Goal: Find specific page/section: Find specific page/section

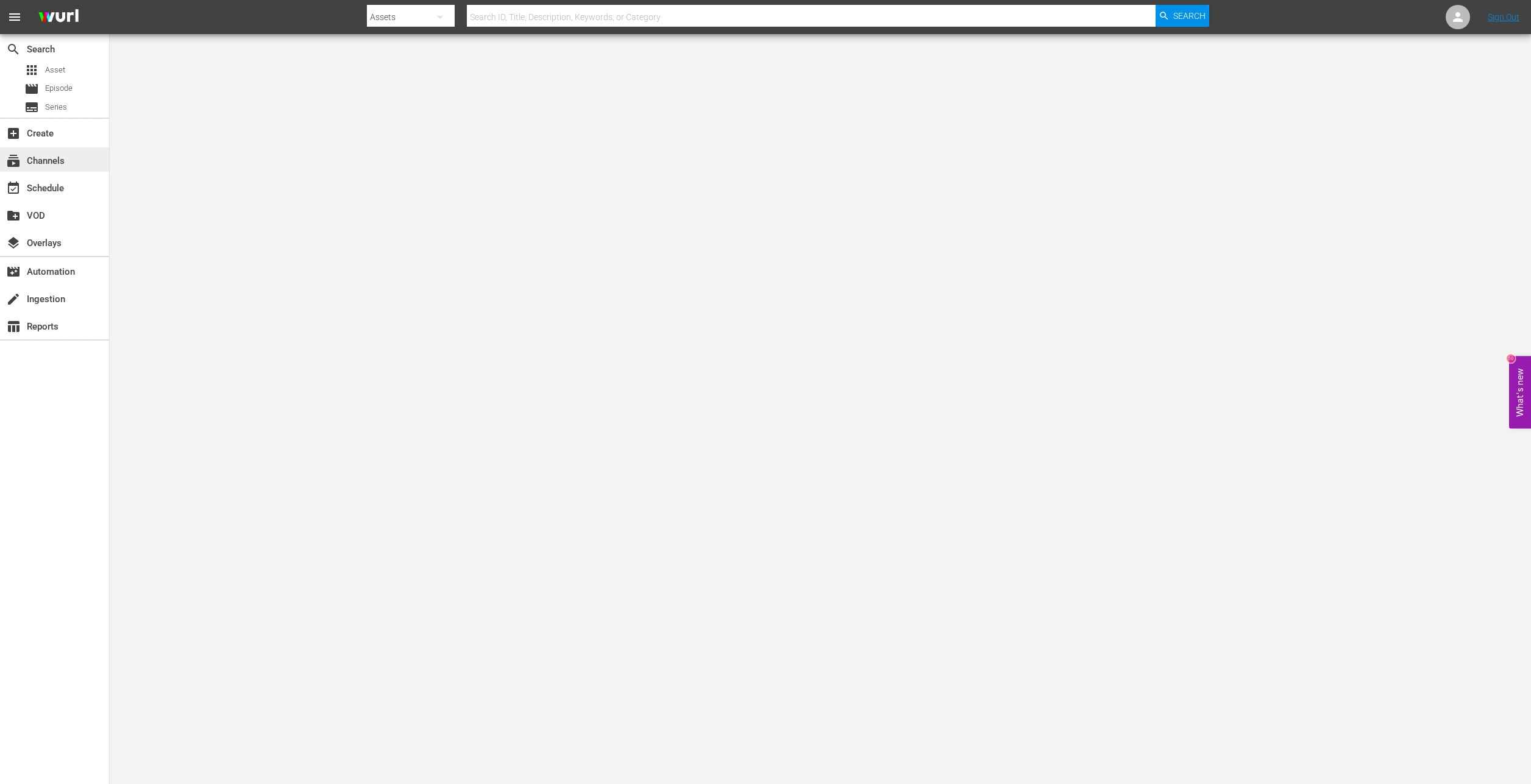
click at [56, 165] on div "subscriptions Channels" at bounding box center [34, 159] width 68 height 11
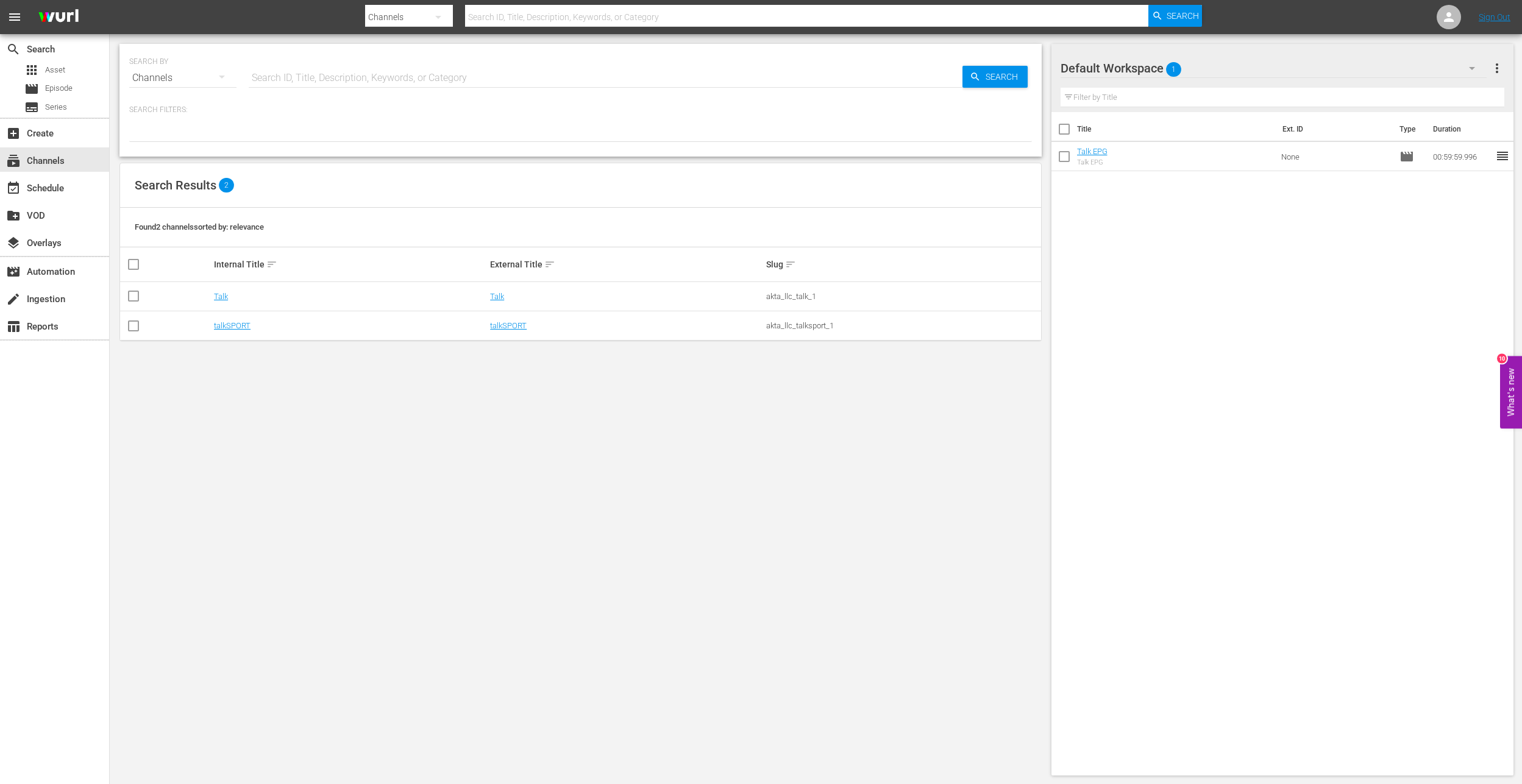
click at [199, 82] on div "Channels" at bounding box center [182, 78] width 107 height 34
click at [199, 82] on div "Channels Series Episodes Assets" at bounding box center [761, 392] width 1522 height 784
click at [215, 77] on icon "button" at bounding box center [222, 77] width 15 height 15
click at [338, 69] on div "Channels Series Episodes Assets" at bounding box center [761, 392] width 1522 height 784
click at [383, 578] on div "SEARCH BY Search By Channels Search ID, Title, Description, Keywords, or Catego…" at bounding box center [581, 410] width 942 height 752
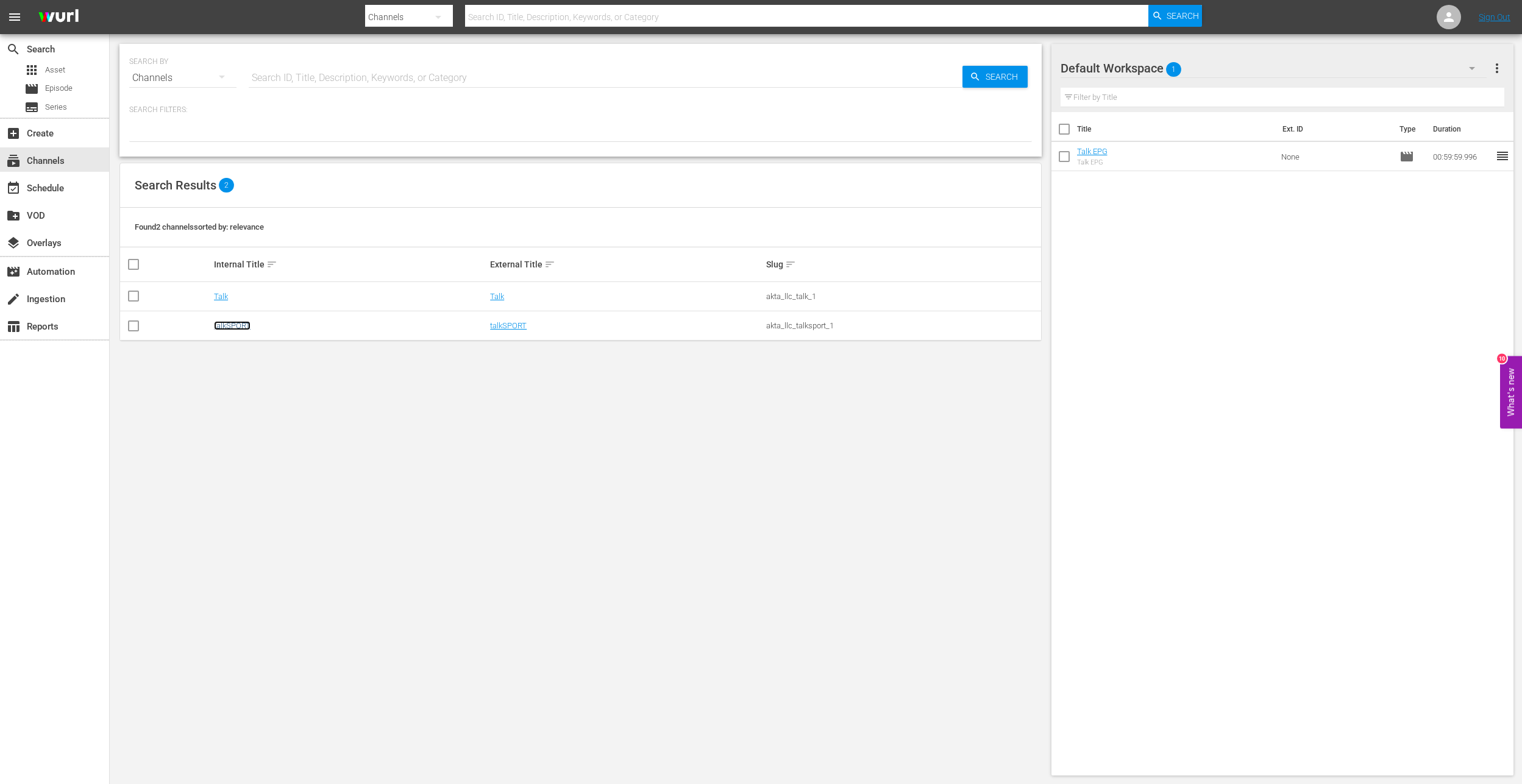
click at [232, 327] on link "talkSPORT" at bounding box center [232, 326] width 36 height 9
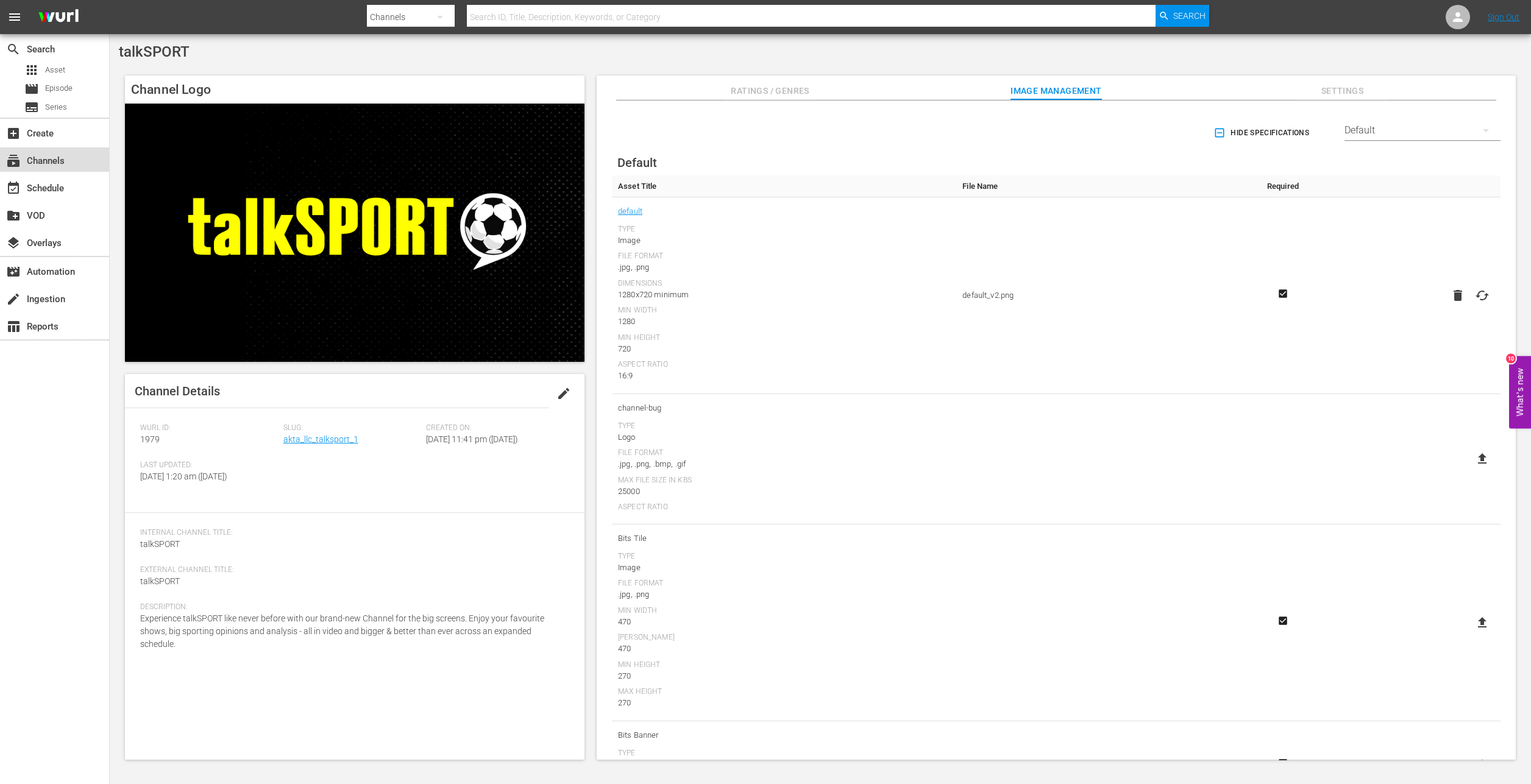
click at [51, 165] on div "subscriptions Channels" at bounding box center [34, 159] width 68 height 11
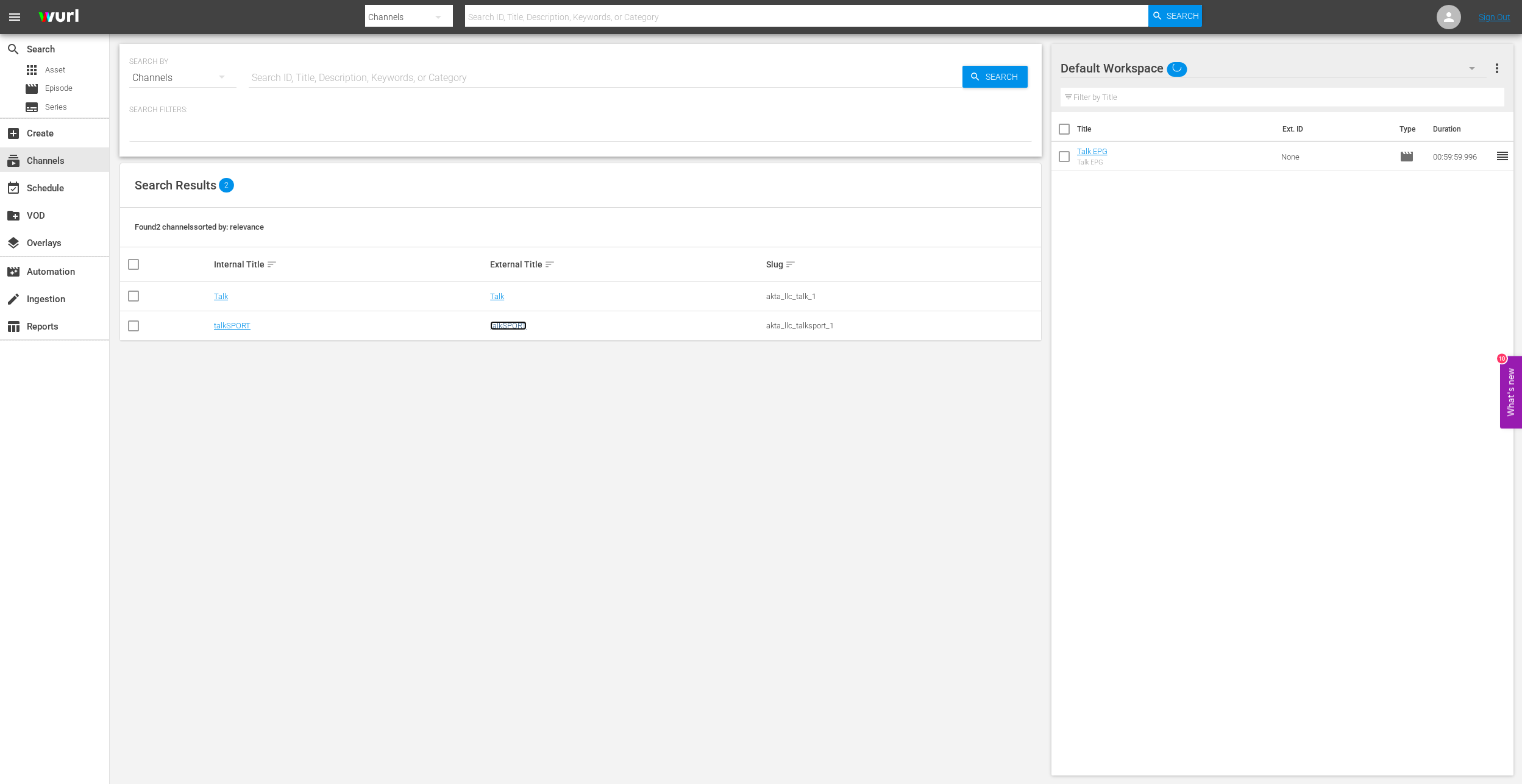
click at [509, 328] on link "talkSPORT" at bounding box center [508, 326] width 36 height 9
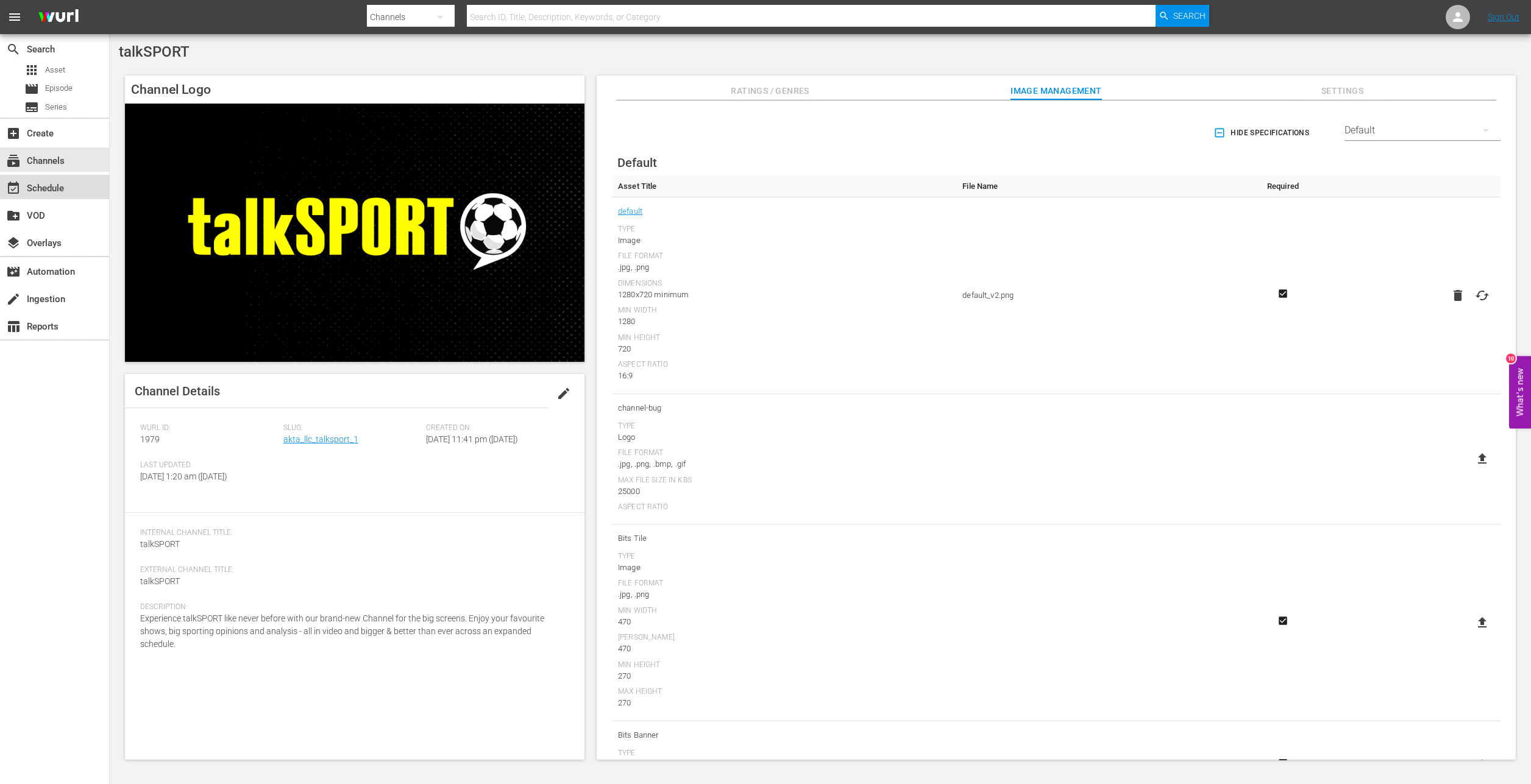
click at [56, 187] on div "event_available Schedule" at bounding box center [34, 186] width 68 height 11
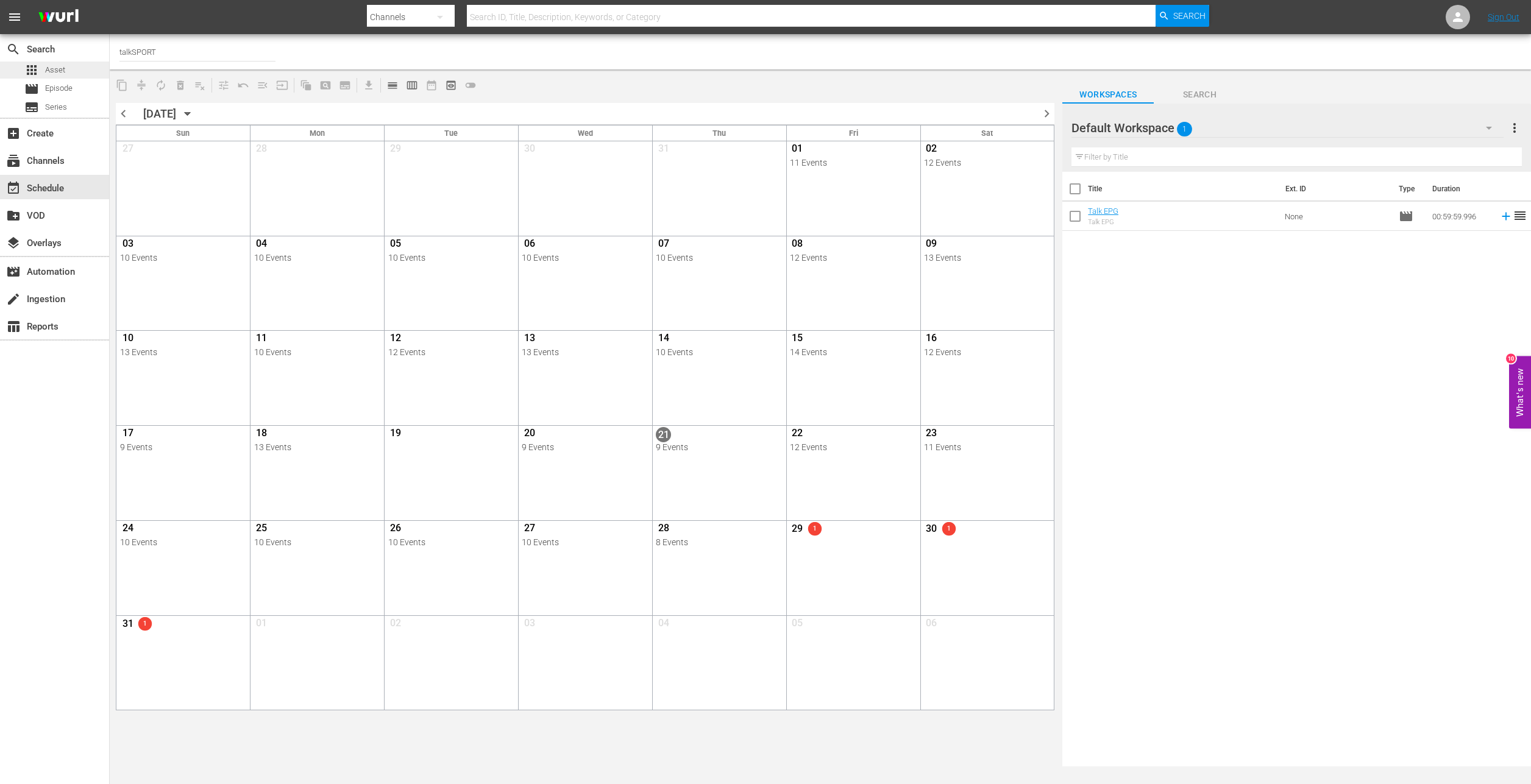
click at [62, 62] on div "apps Asset" at bounding box center [45, 70] width 41 height 17
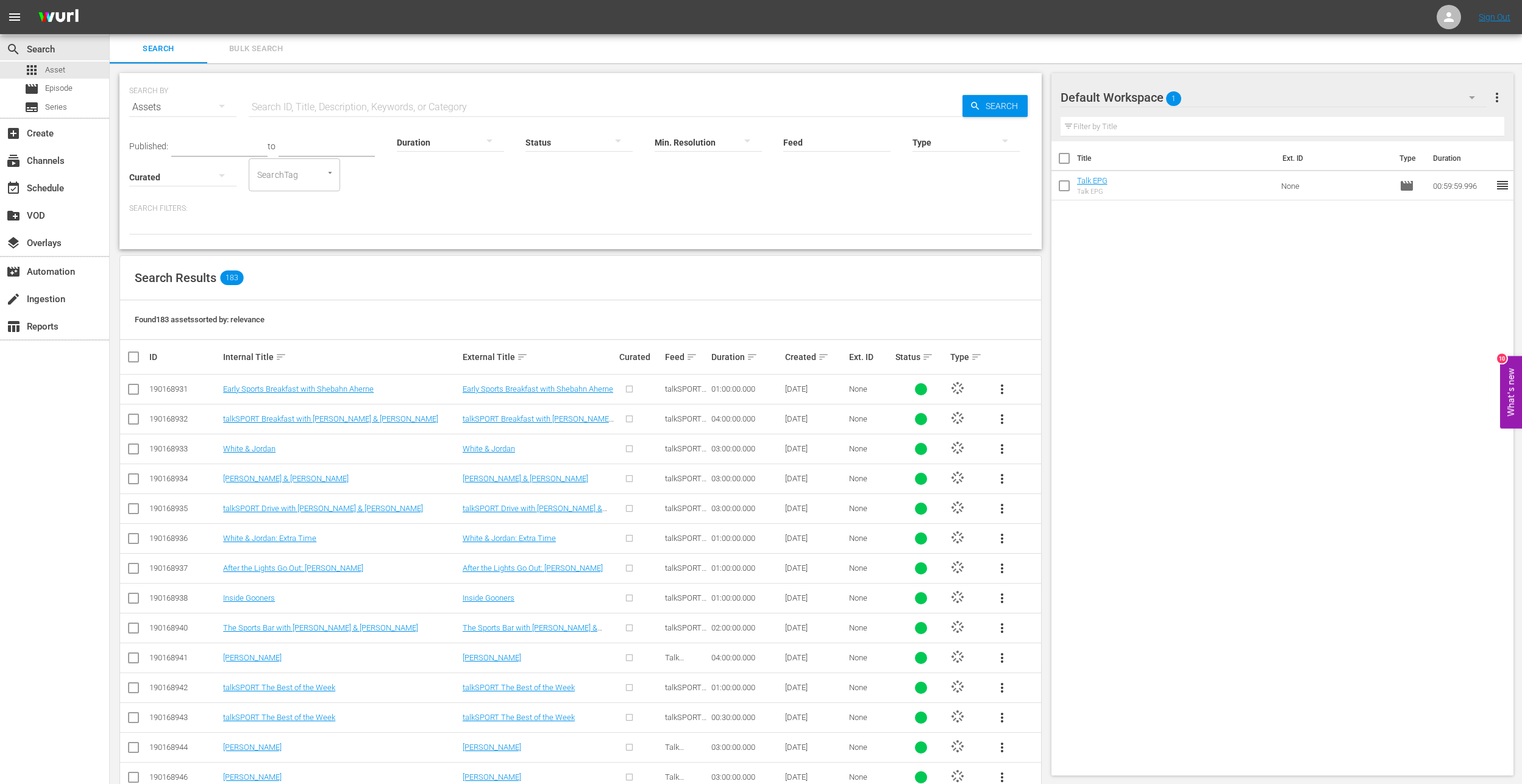
click at [667, 184] on div "Published: to Duration Status Min. Resolution Feed Feed Title Type Curated Sear…" at bounding box center [581, 156] width 903 height 69
click at [176, 148] on div "Curated" at bounding box center [182, 169] width 107 height 44
click at [237, 148] on input "text" at bounding box center [219, 147] width 96 height 18
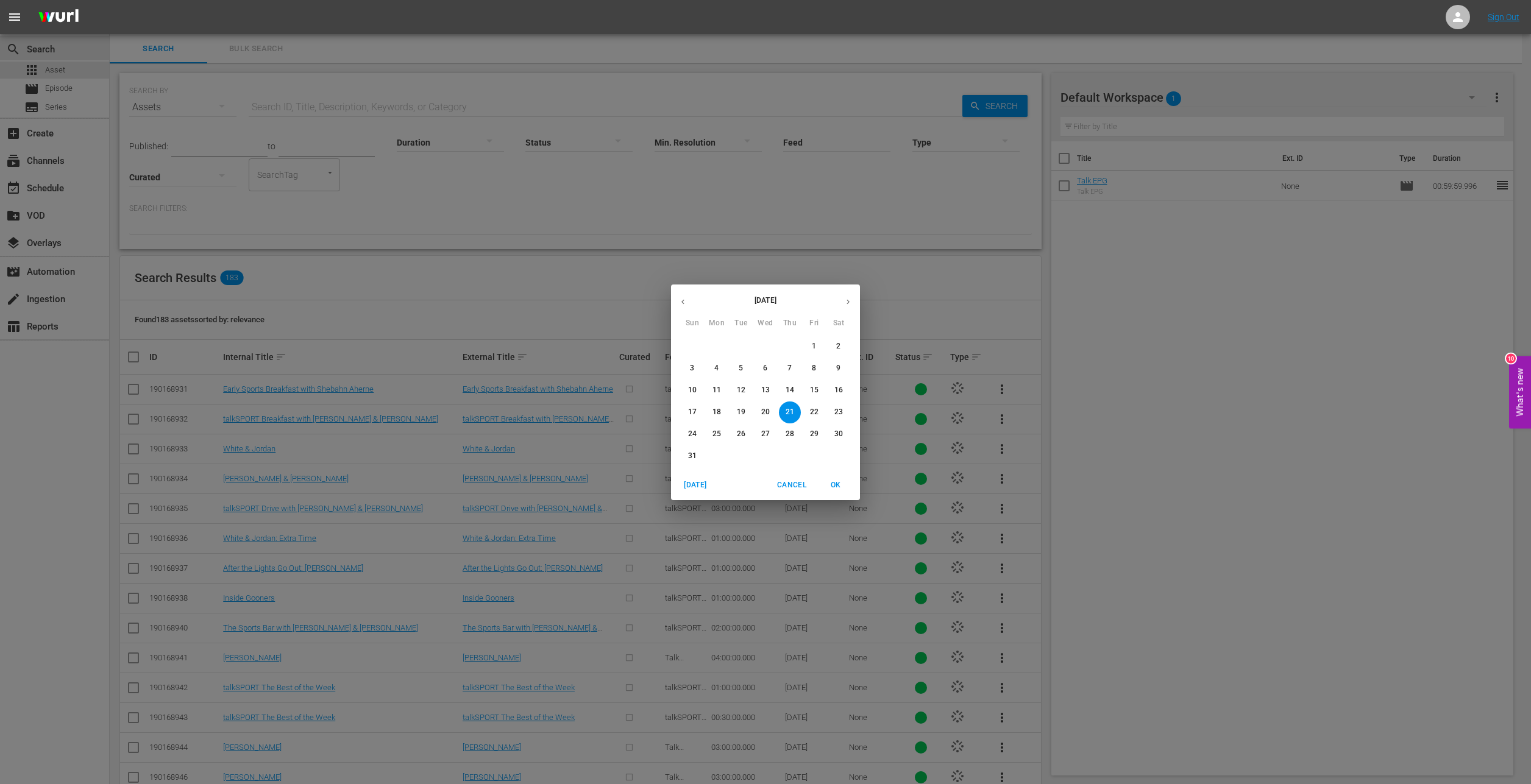
click at [741, 409] on p "19" at bounding box center [741, 412] width 8 height 10
type input "[DATE]"
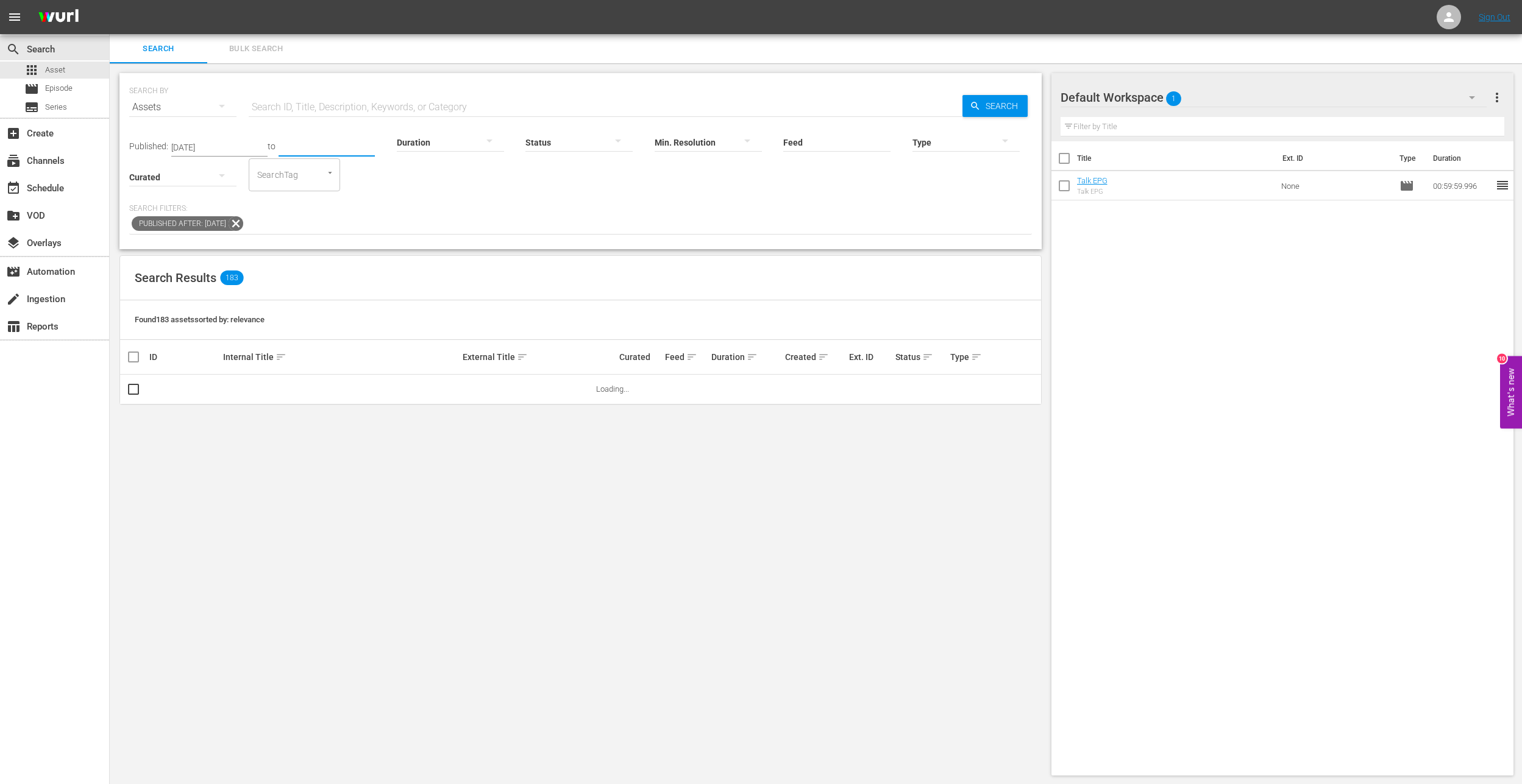
click at [304, 150] on input "text" at bounding box center [326, 147] width 96 height 18
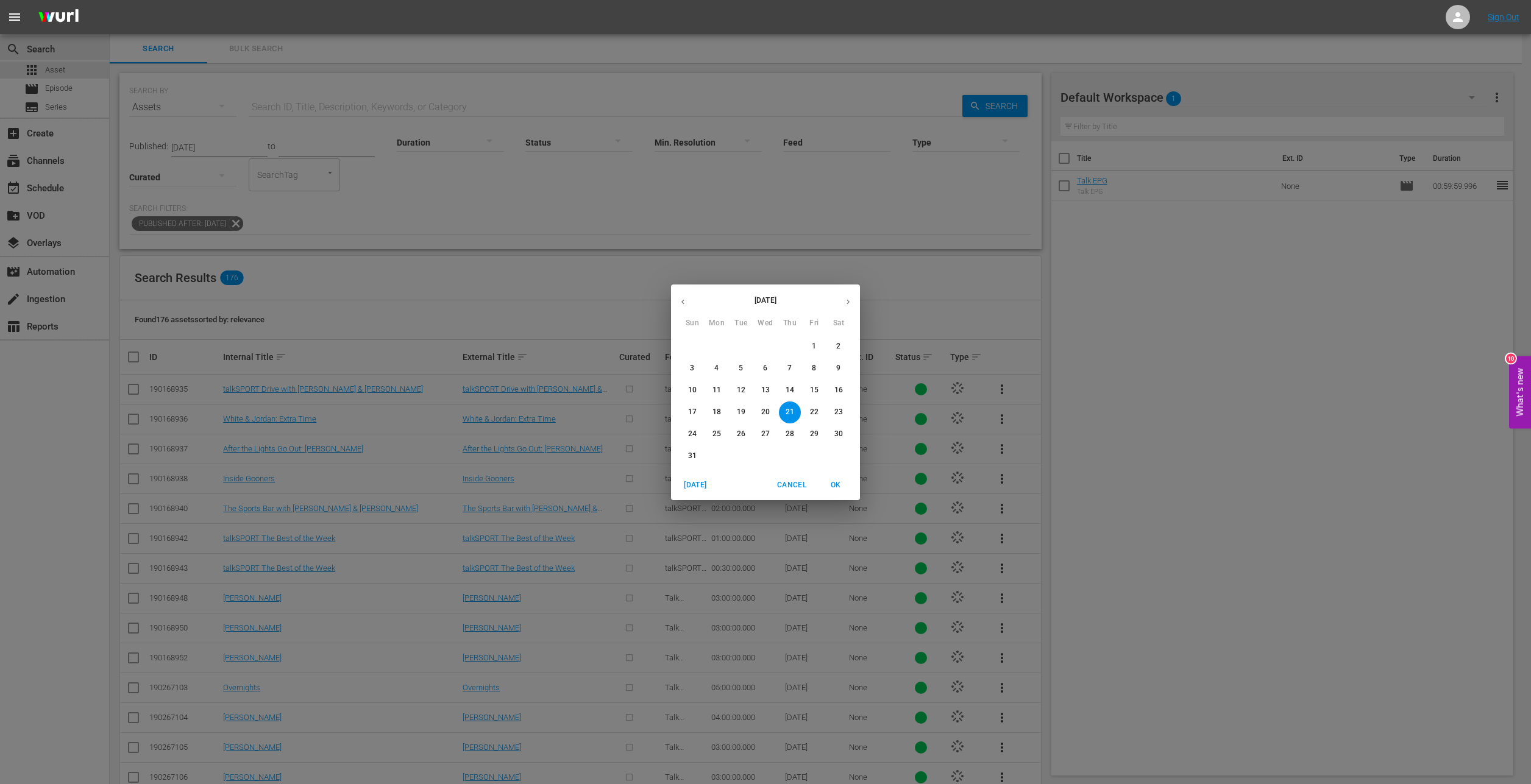
click at [739, 414] on p "19" at bounding box center [741, 412] width 8 height 10
type input "[DATE]"
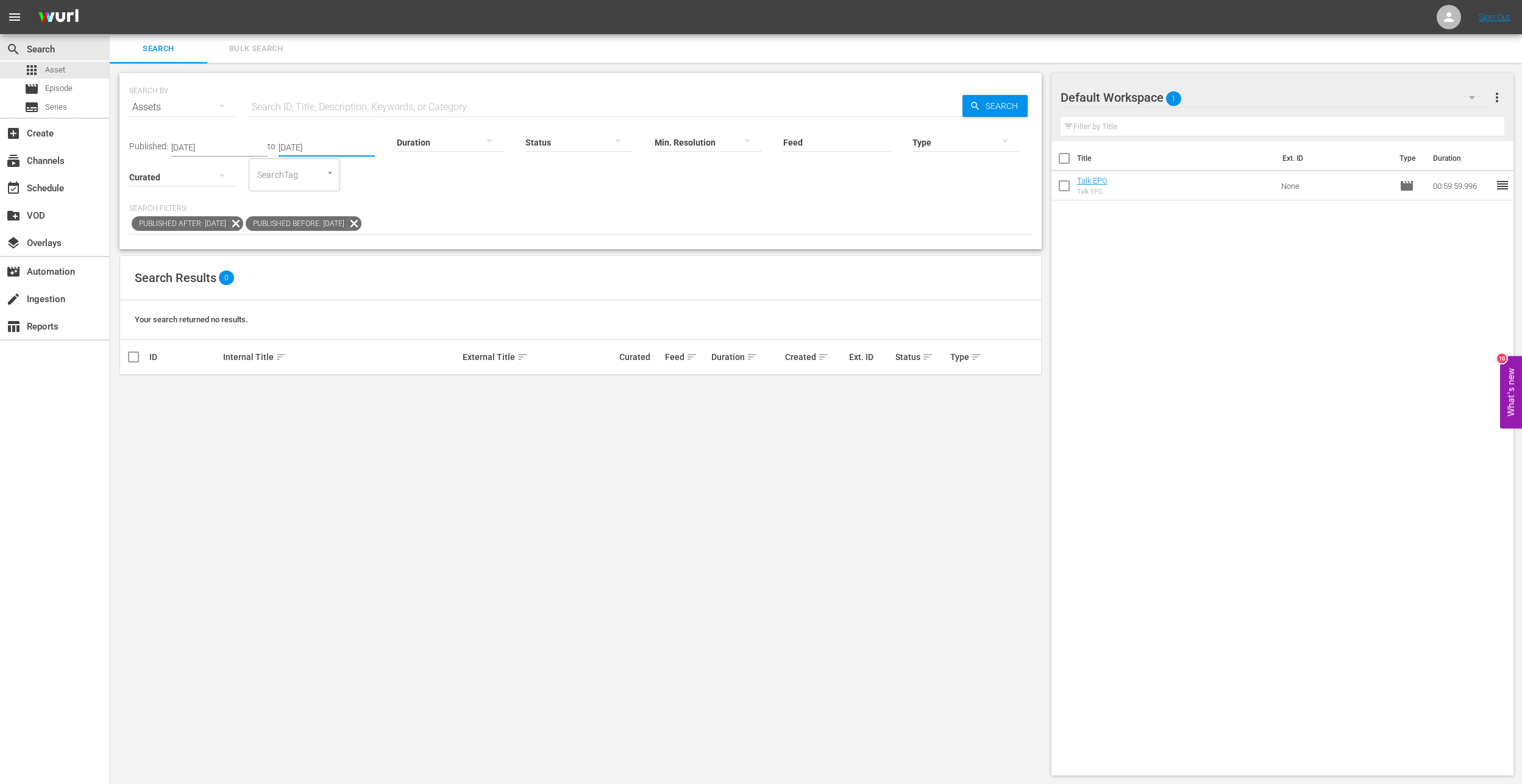
click at [244, 228] on icon at bounding box center [236, 224] width 16 height 16
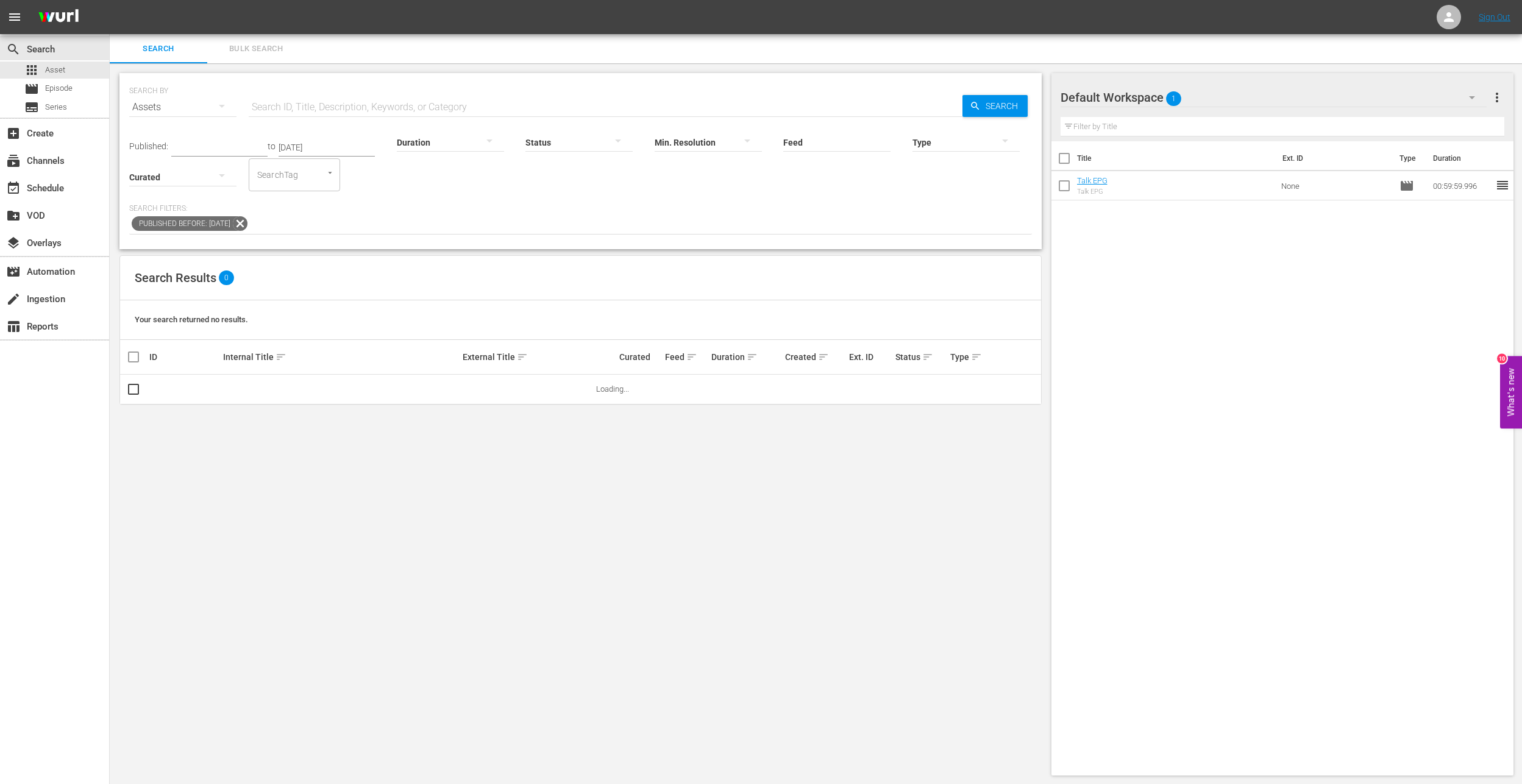
click at [192, 145] on input "text" at bounding box center [219, 147] width 96 height 18
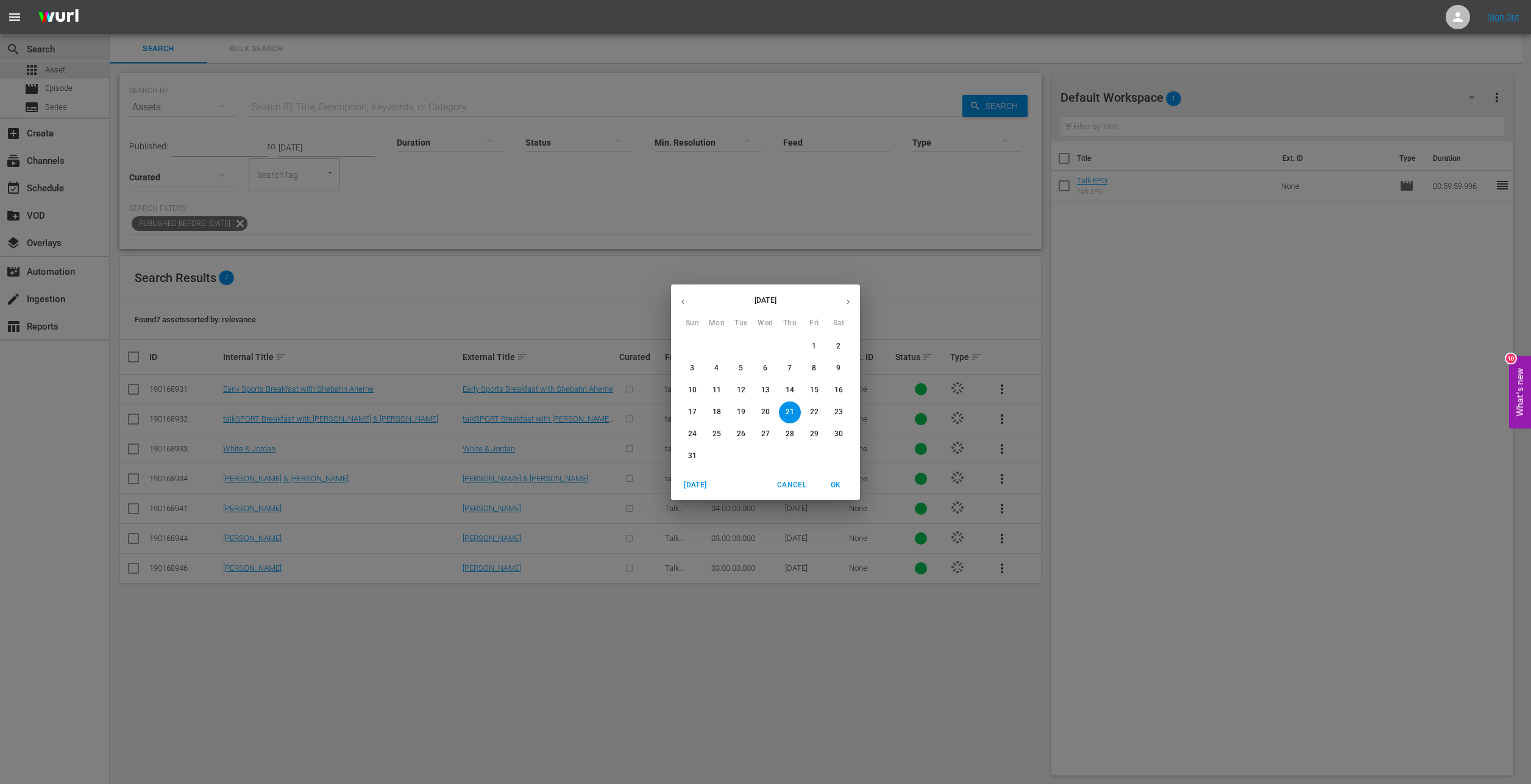
click at [722, 409] on span "18" at bounding box center [717, 412] width 22 height 10
type input "[DATE]"
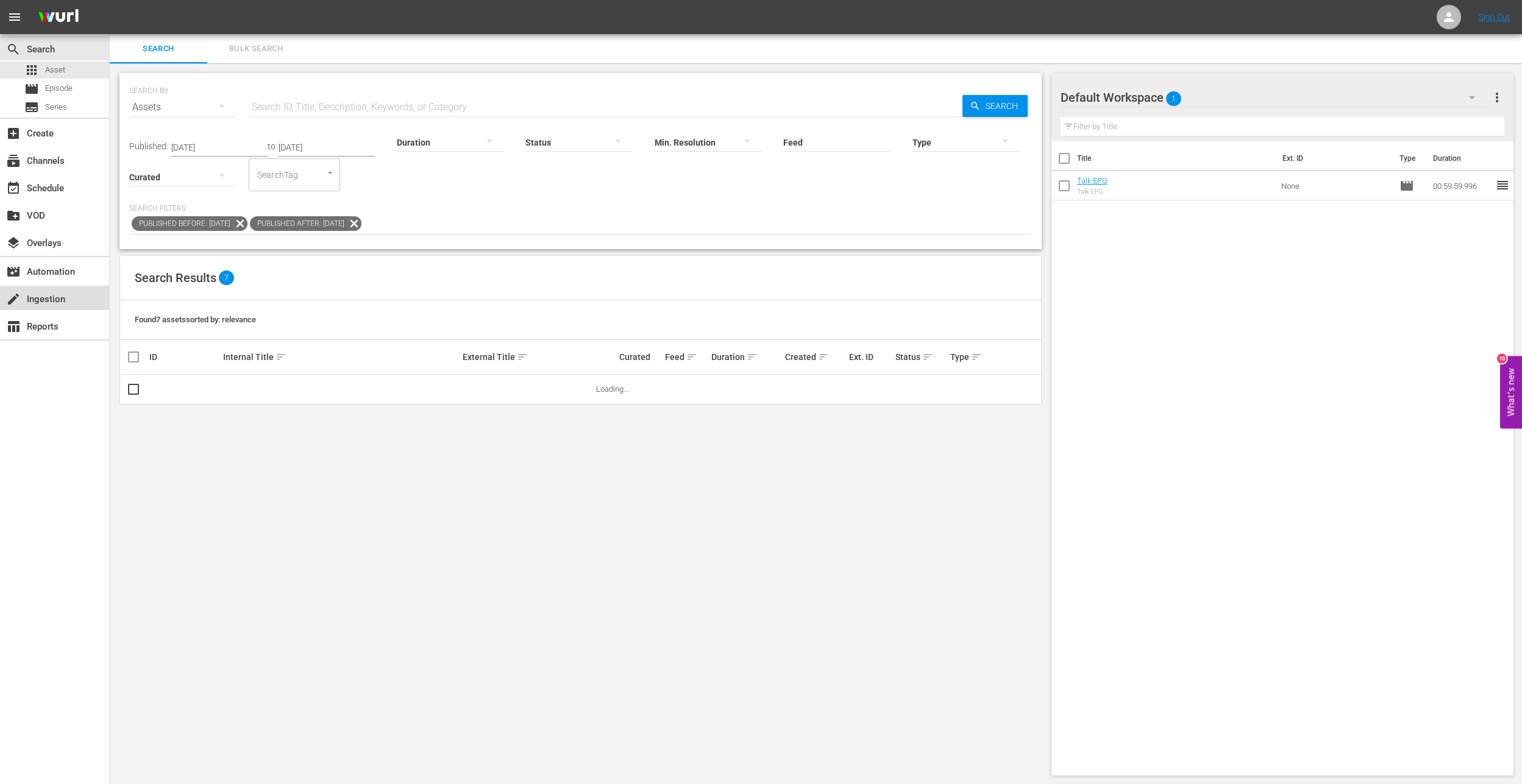
click at [69, 296] on div "create Ingestion" at bounding box center [54, 298] width 109 height 25
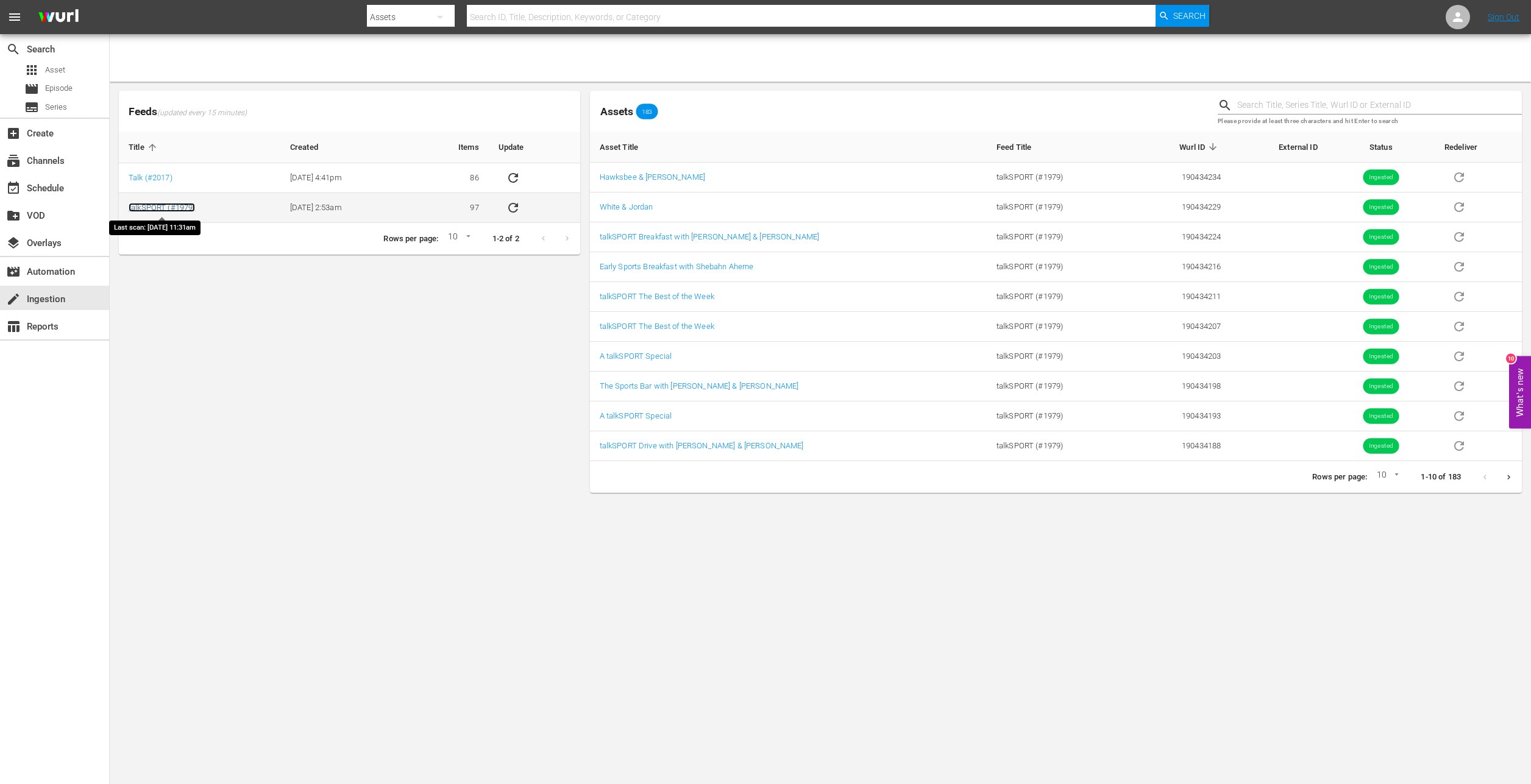
click at [178, 204] on link "talkSPORT (#1979)" at bounding box center [162, 208] width 66 height 9
click at [389, 208] on td "[DATE] 2:53am" at bounding box center [347, 208] width 134 height 30
click at [1509, 475] on icon "Next page" at bounding box center [1509, 477] width 9 height 9
click at [1482, 176] on td "sticky table" at bounding box center [1478, 178] width 87 height 30
click at [1484, 473] on icon "Previous page" at bounding box center [1485, 477] width 9 height 9
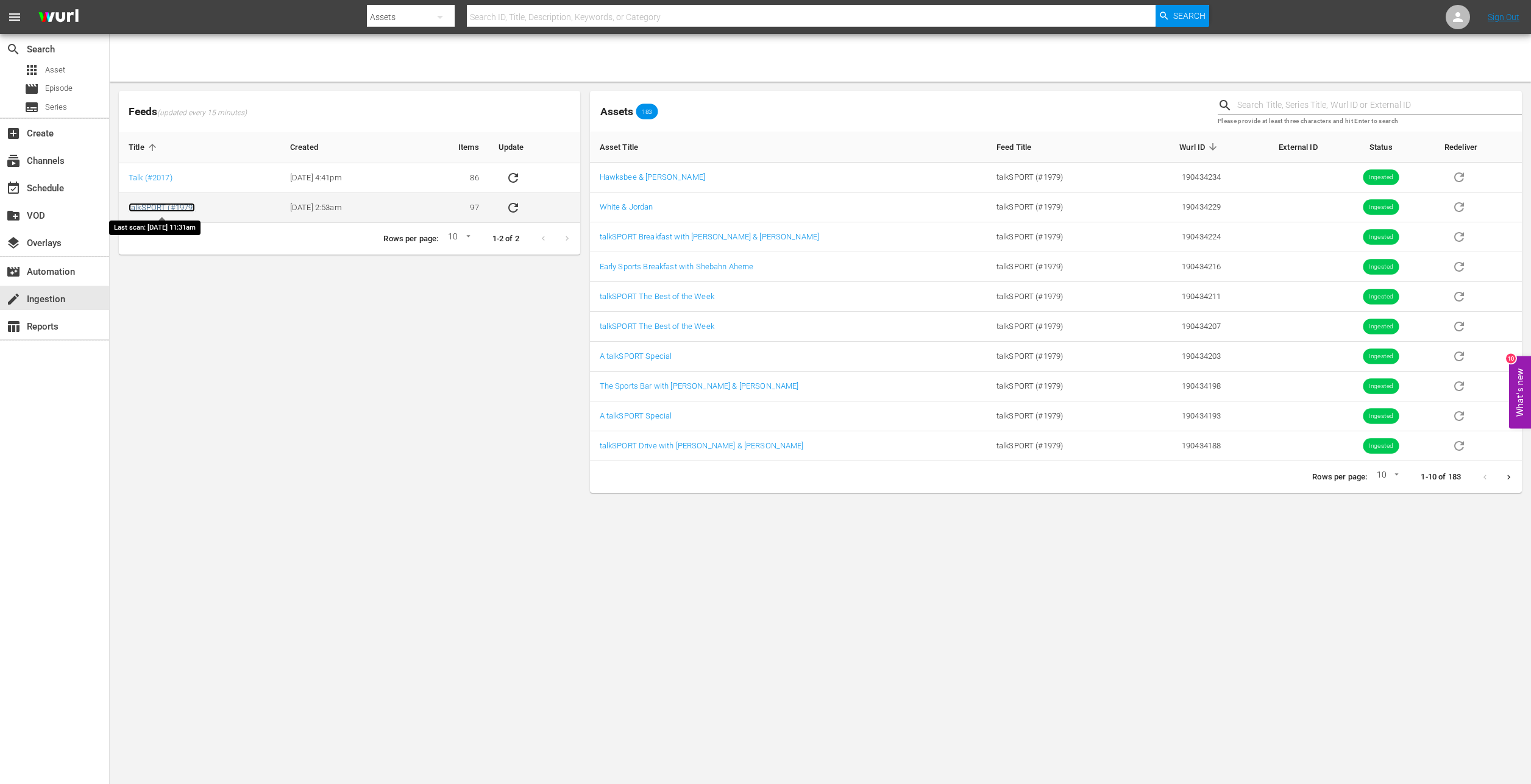
click at [154, 210] on link "talkSPORT (#1979)" at bounding box center [162, 208] width 66 height 9
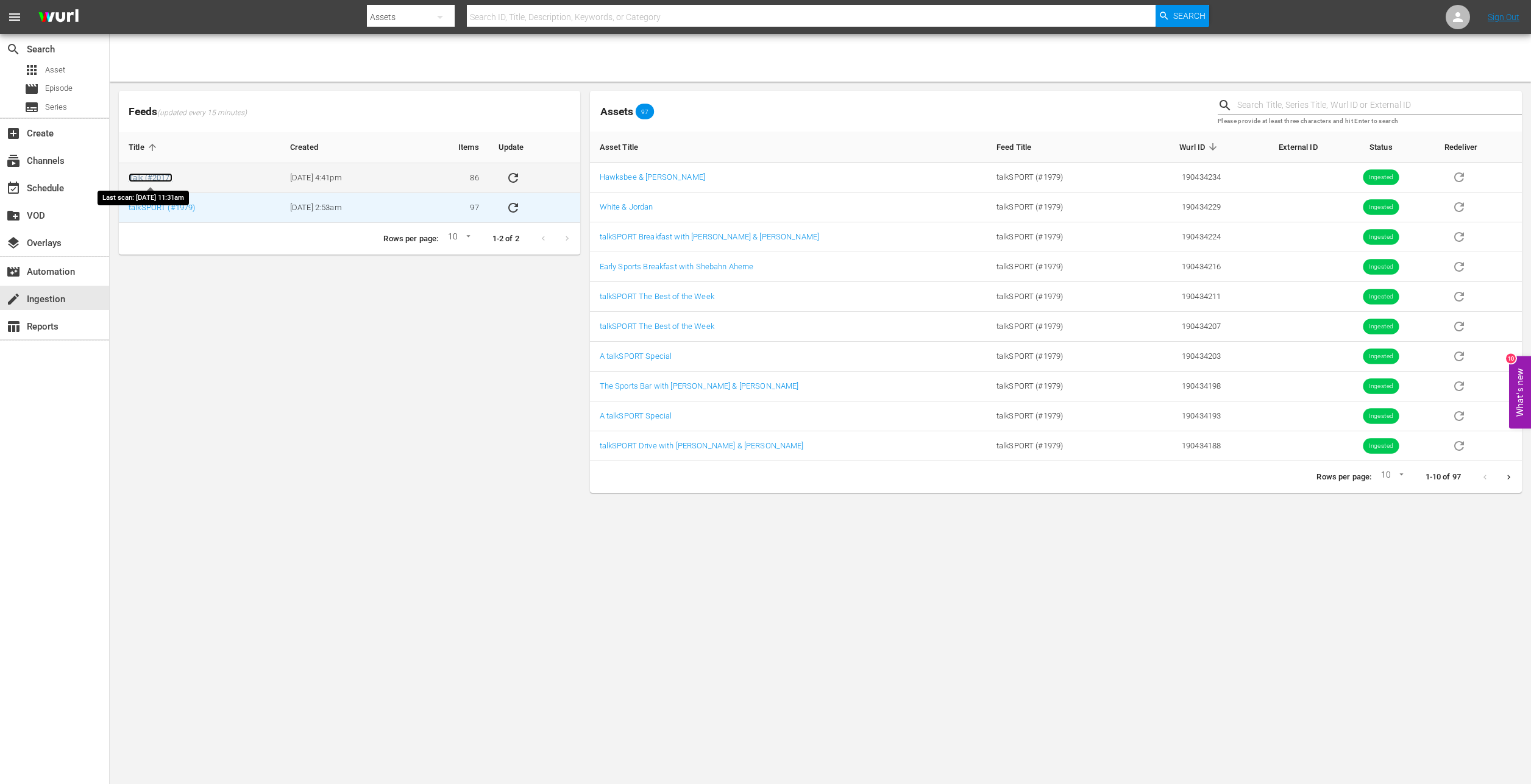
click at [158, 180] on link "Talk (#2017)" at bounding box center [151, 178] width 44 height 9
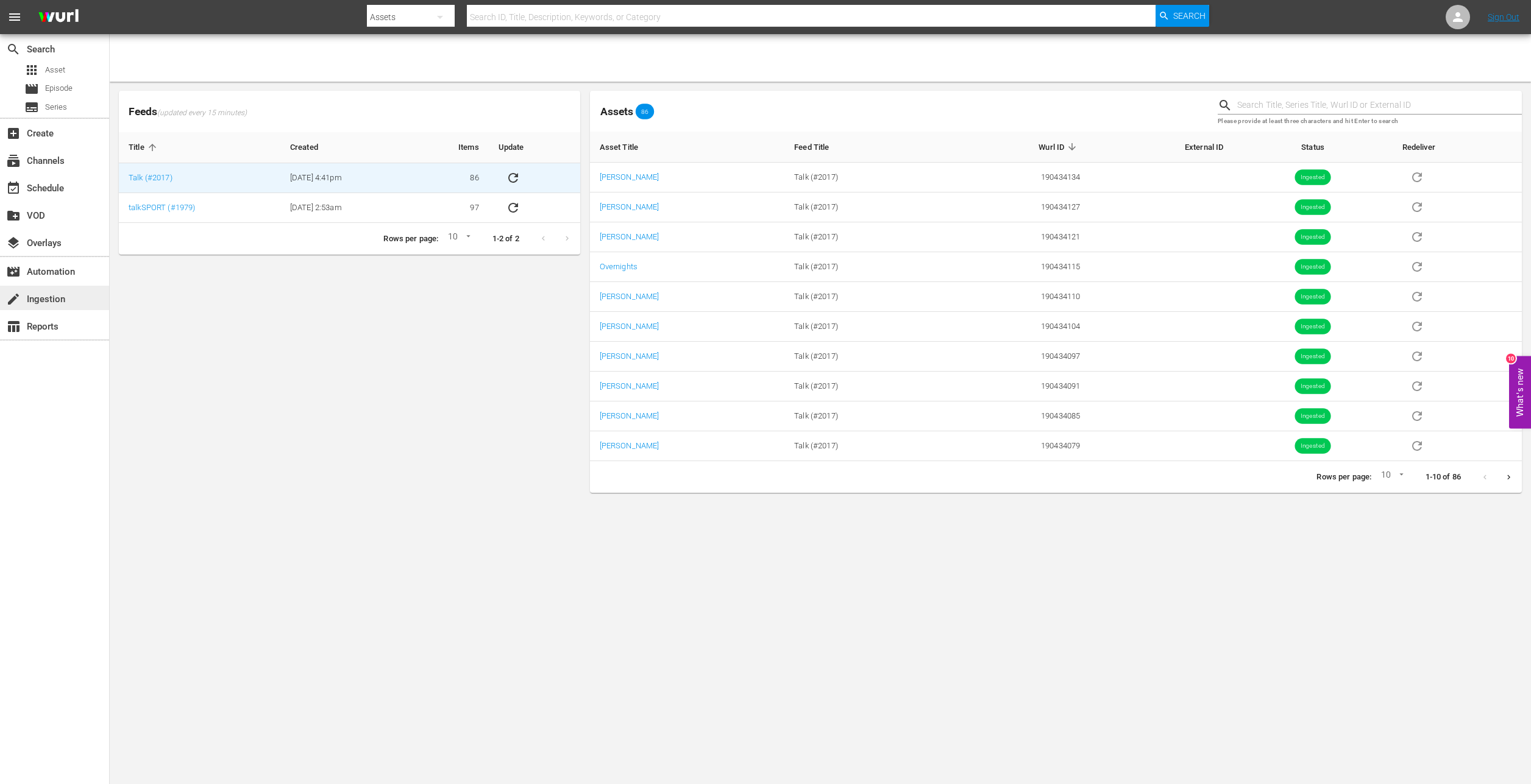
click at [57, 302] on div "create Ingestion" at bounding box center [34, 297] width 68 height 11
drag, startPoint x: 162, startPoint y: 209, endPoint x: 167, endPoint y: 195, distance: 14.9
click at [55, 181] on div "event_available Schedule" at bounding box center [34, 186] width 68 height 11
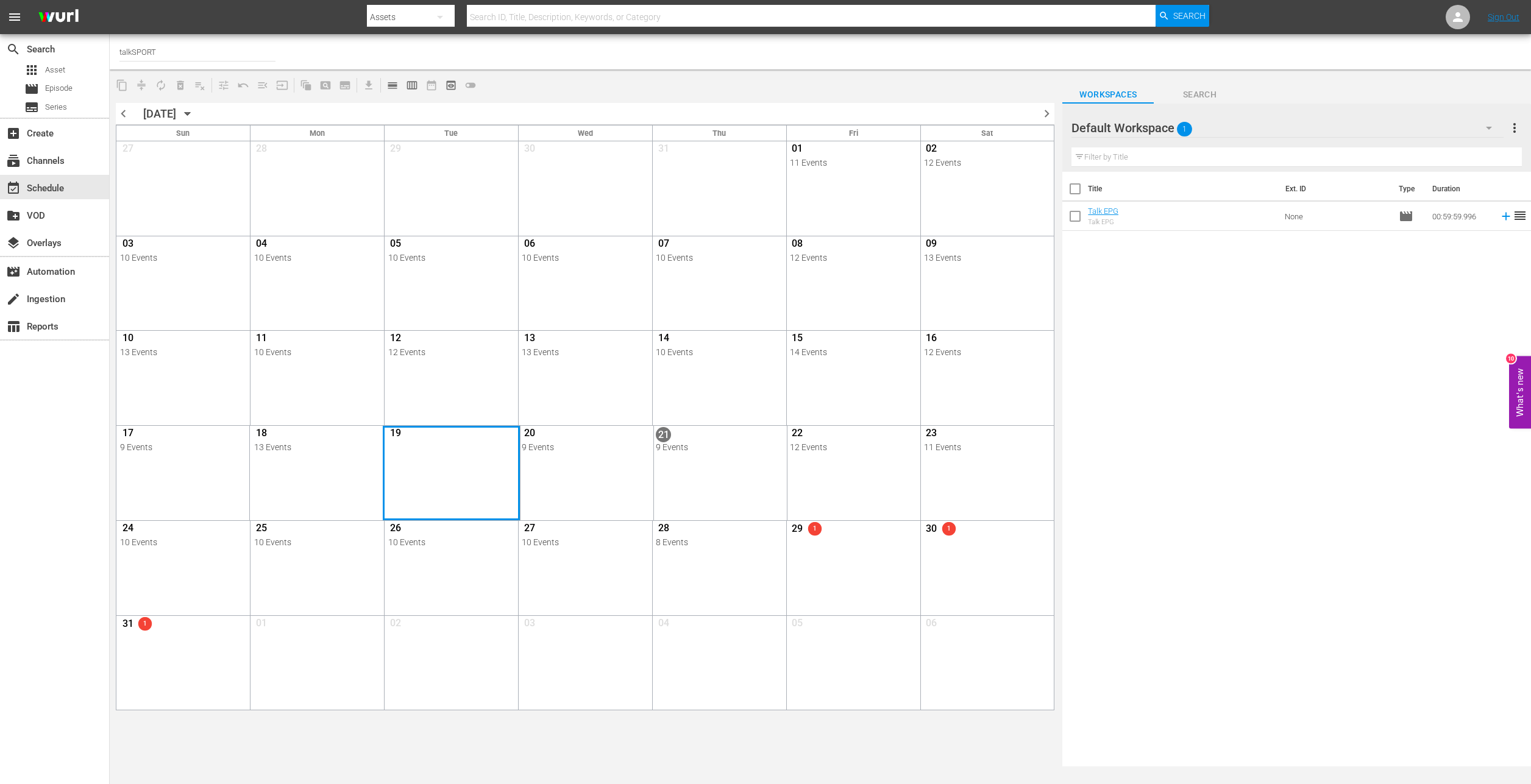
click at [464, 455] on div "Month View" at bounding box center [451, 473] width 136 height 95
click at [425, 469] on div "Month View" at bounding box center [451, 473] width 136 height 95
click at [1196, 91] on span "Search" at bounding box center [1199, 94] width 91 height 15
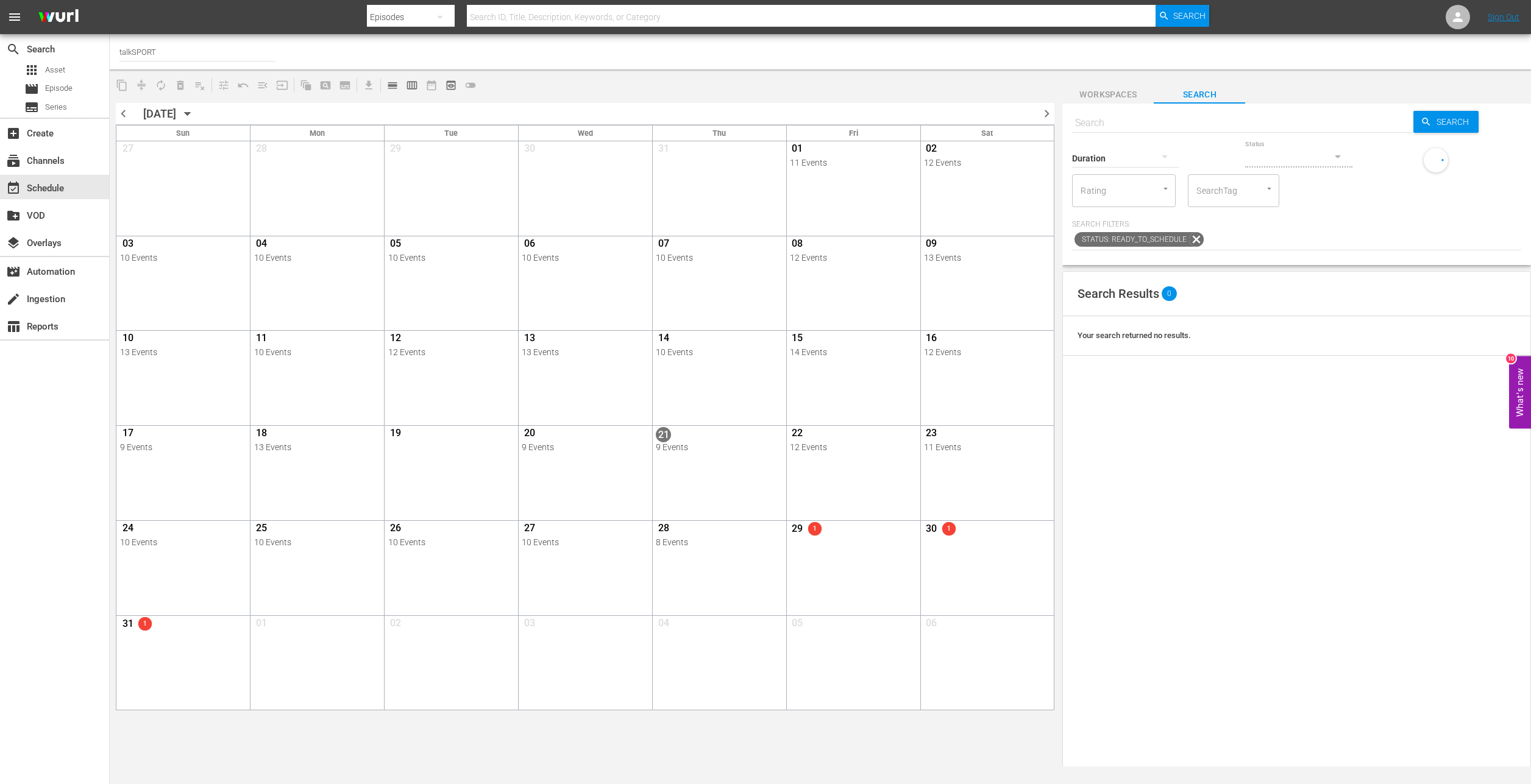
click at [1090, 96] on span "Workspaces" at bounding box center [1108, 94] width 91 height 15
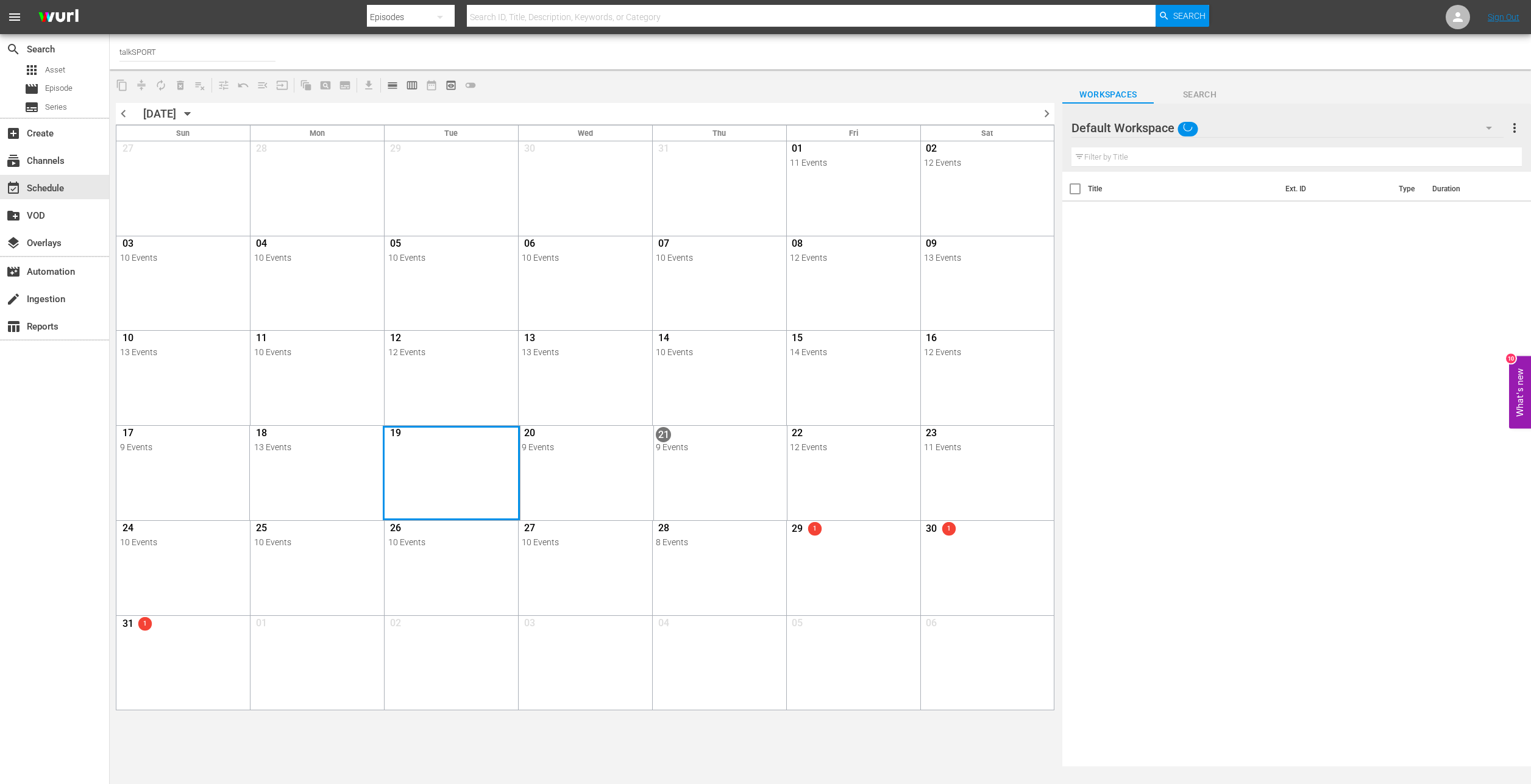
click at [411, 455] on div "Month View" at bounding box center [451, 473] width 136 height 95
click at [454, 481] on div "Month View" at bounding box center [451, 473] width 136 height 95
click at [48, 182] on div "event_available Schedule" at bounding box center [34, 186] width 68 height 11
click at [155, 50] on input "talkSPORT" at bounding box center [197, 51] width 156 height 29
click at [447, 487] on div "Month View" at bounding box center [451, 473] width 136 height 95
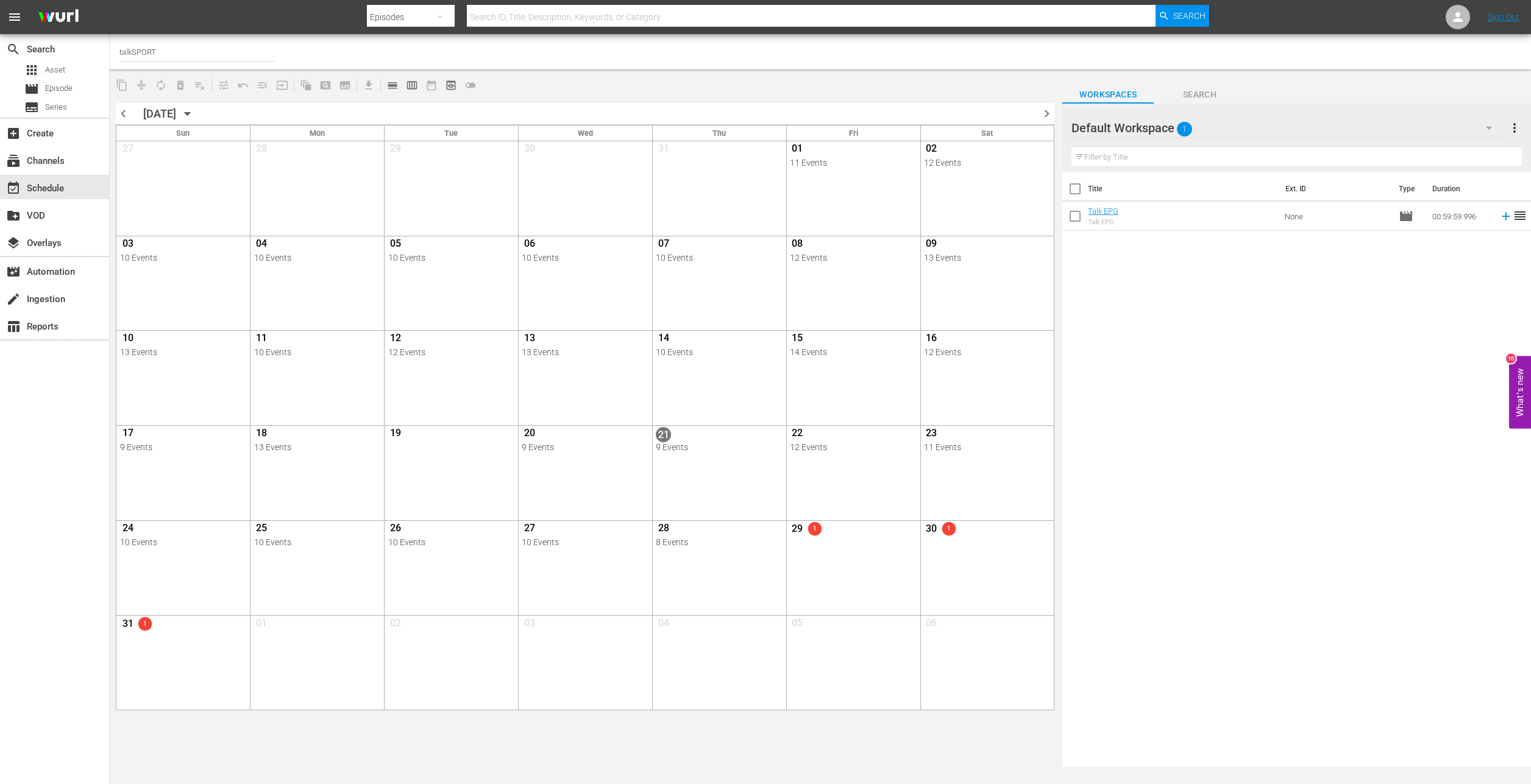
click at [176, 111] on div "[DATE]" at bounding box center [160, 113] width 33 height 13
click at [125, 114] on span "chevron_left" at bounding box center [123, 113] width 15 height 15
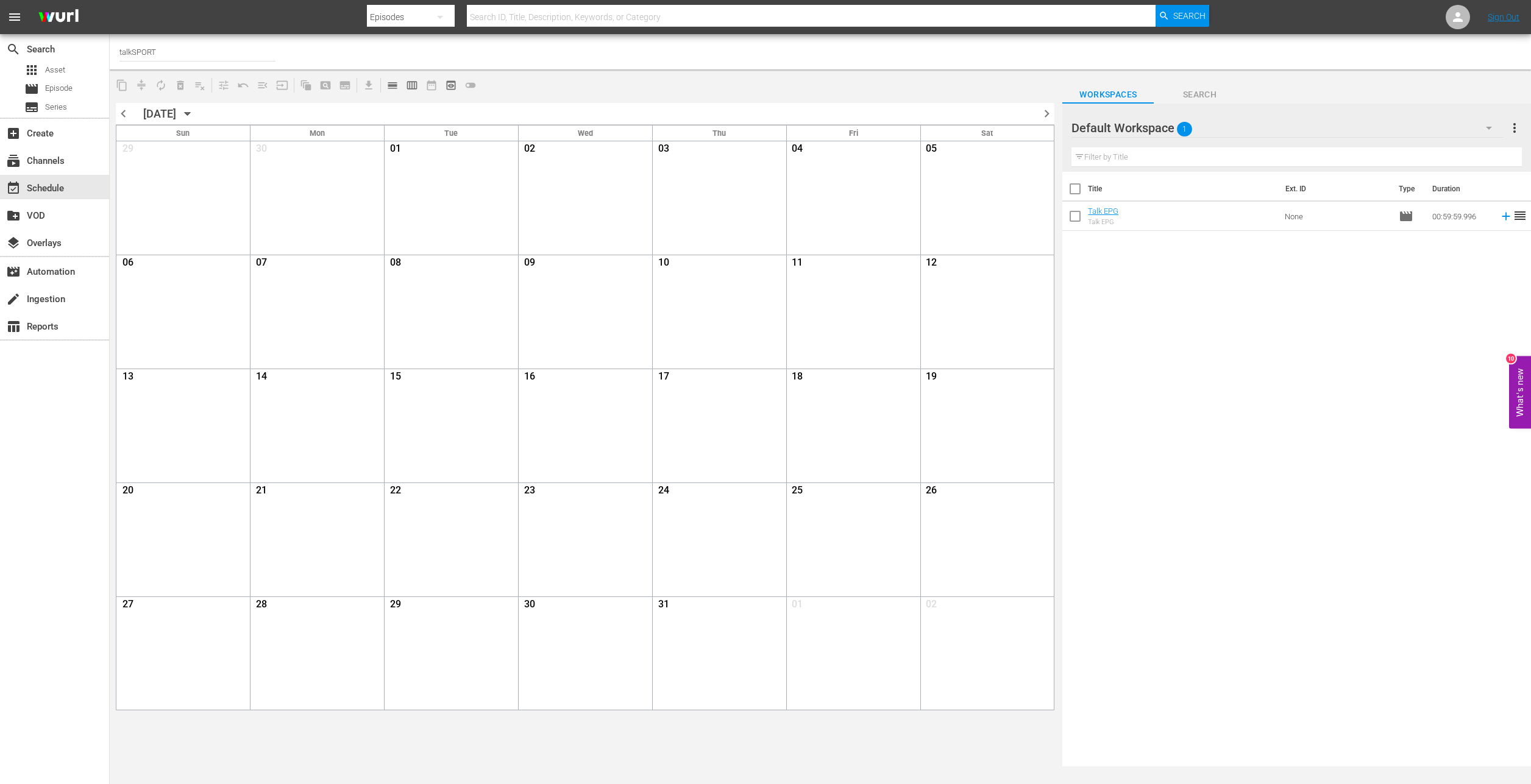
click at [119, 113] on span "chevron_left" at bounding box center [123, 113] width 15 height 15
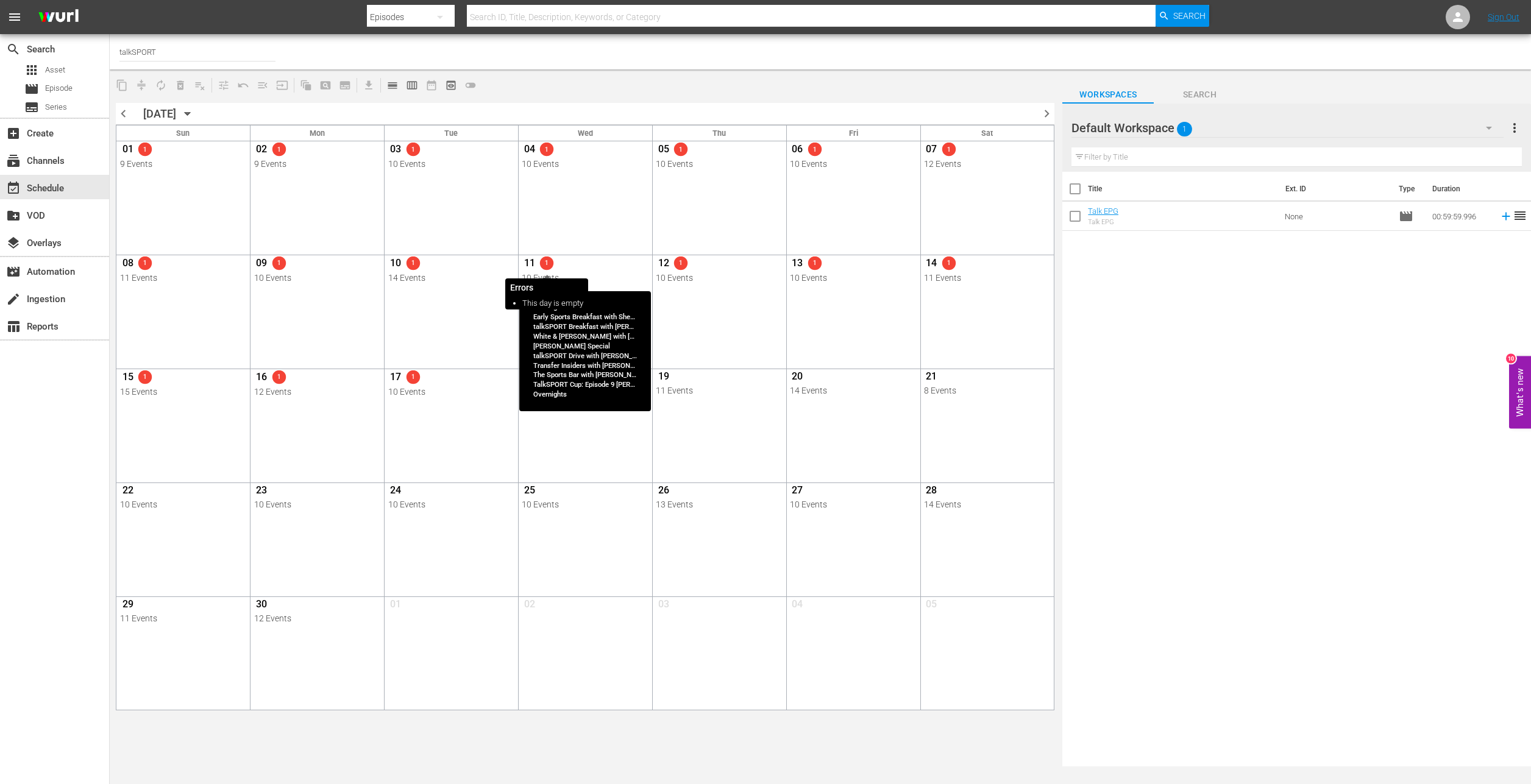
click at [546, 266] on span "1" at bounding box center [546, 263] width 14 height 6
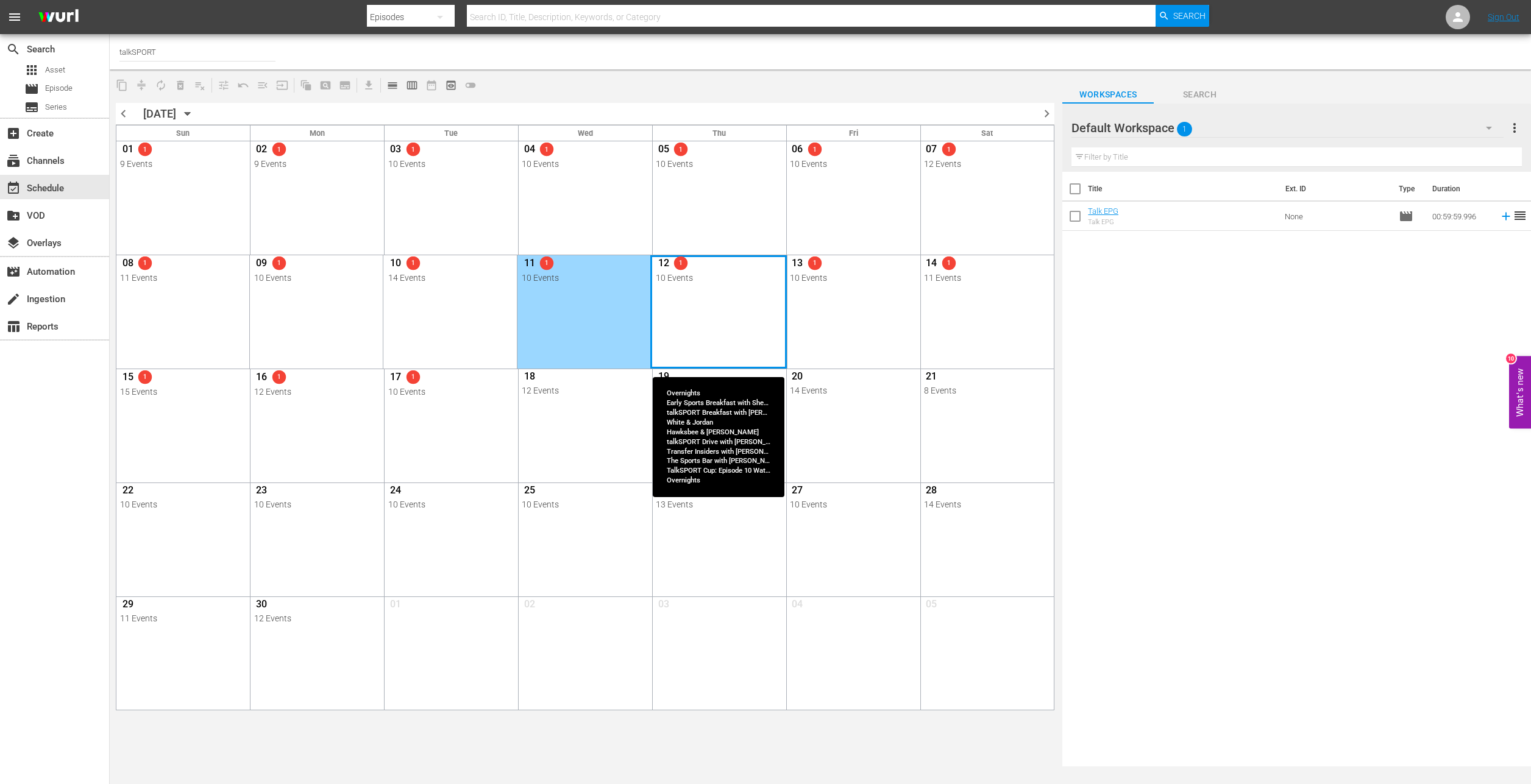
click at [731, 303] on div "Month View" at bounding box center [719, 312] width 136 height 113
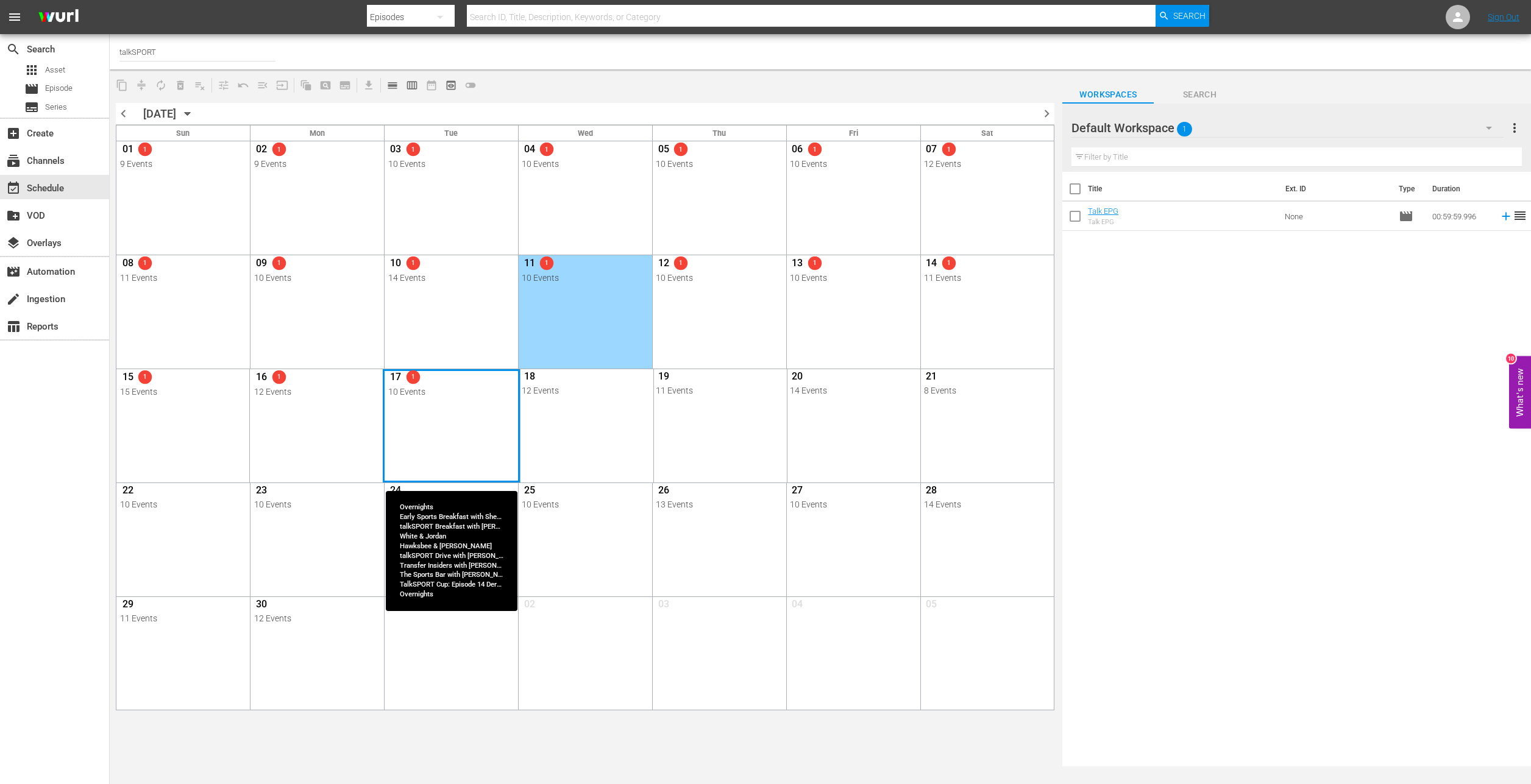
click at [463, 423] on div "Month View" at bounding box center [451, 425] width 136 height 113
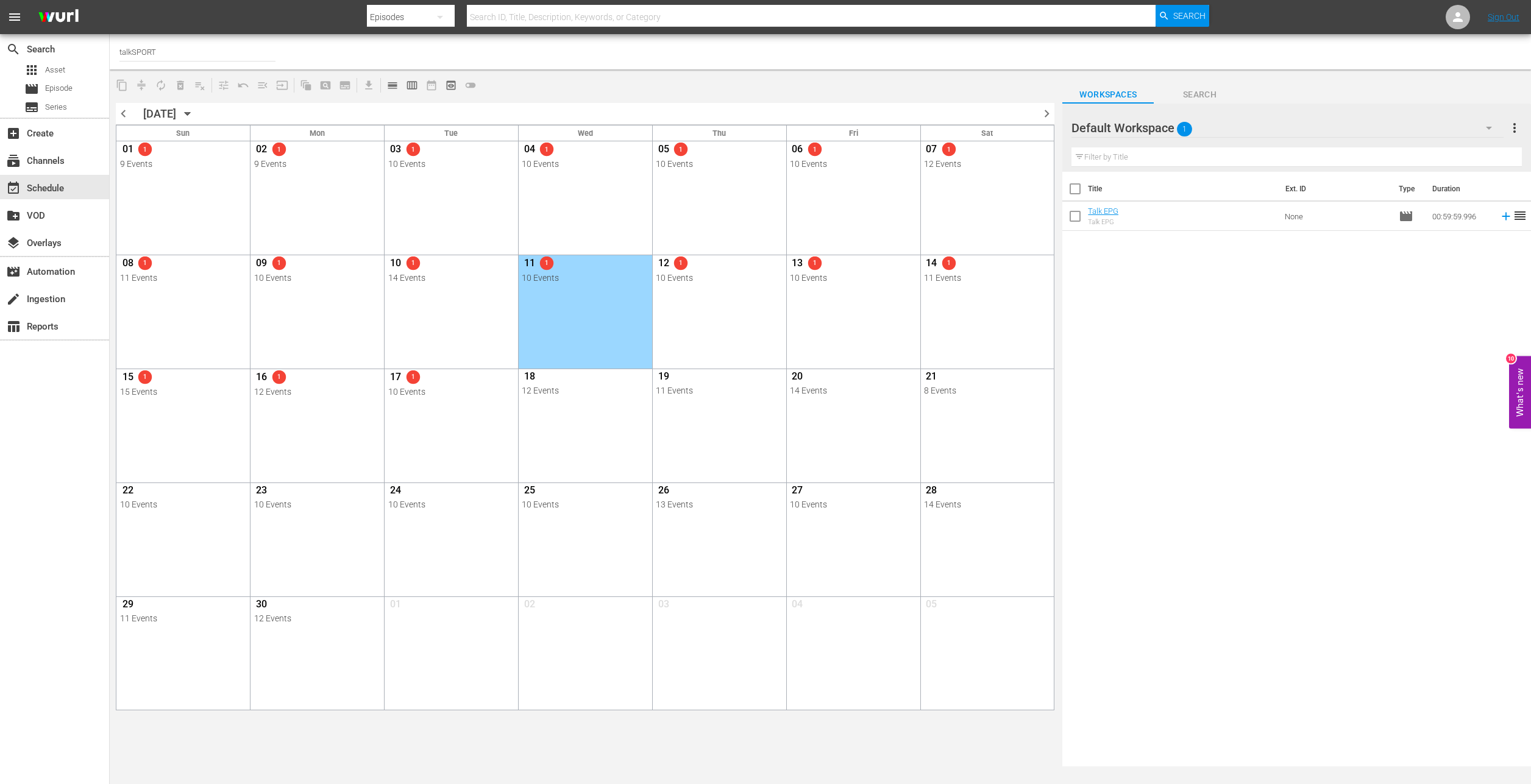
click at [125, 114] on span "chevron_left" at bounding box center [123, 113] width 15 height 15
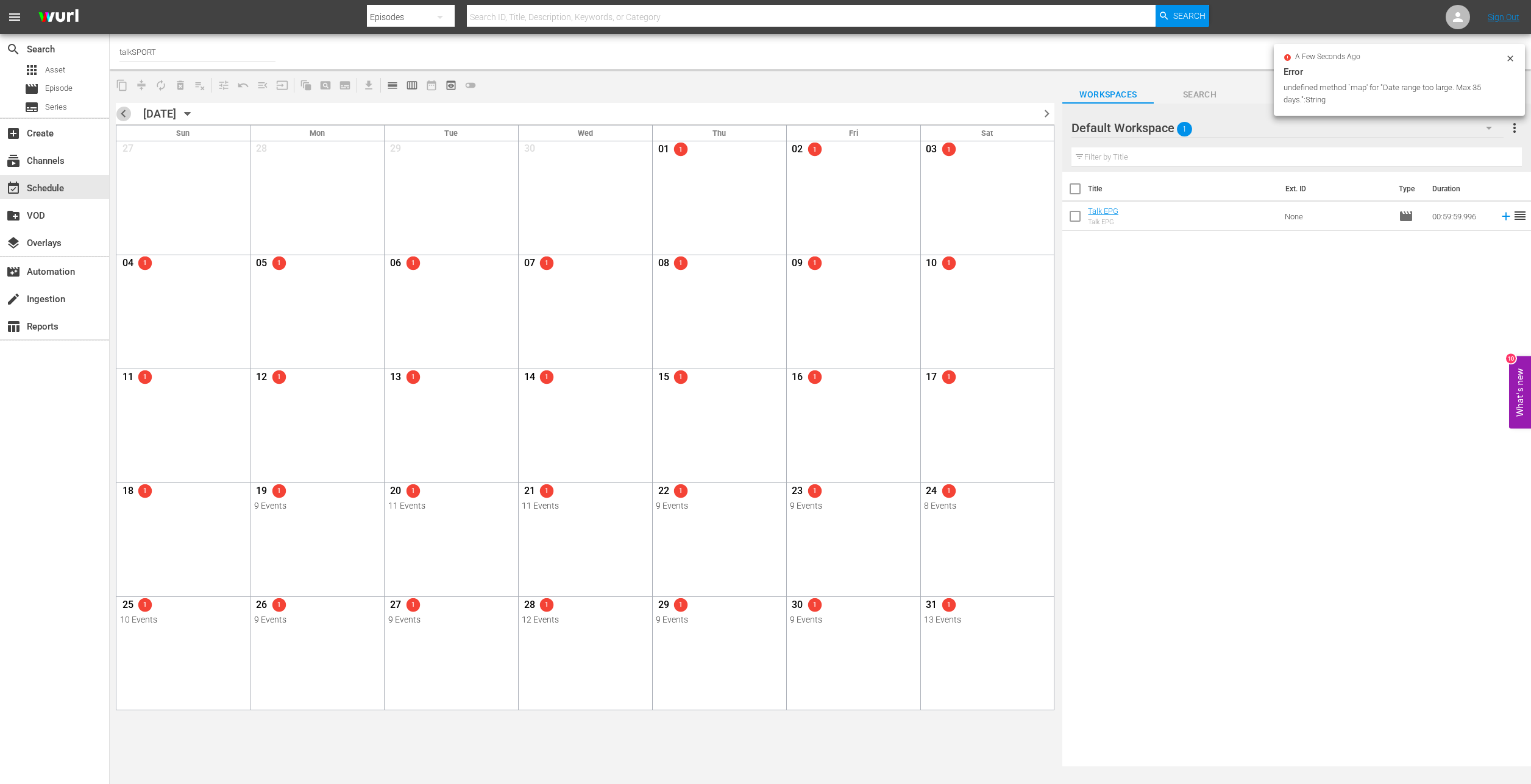
click at [125, 119] on span "chevron_left" at bounding box center [123, 113] width 15 height 15
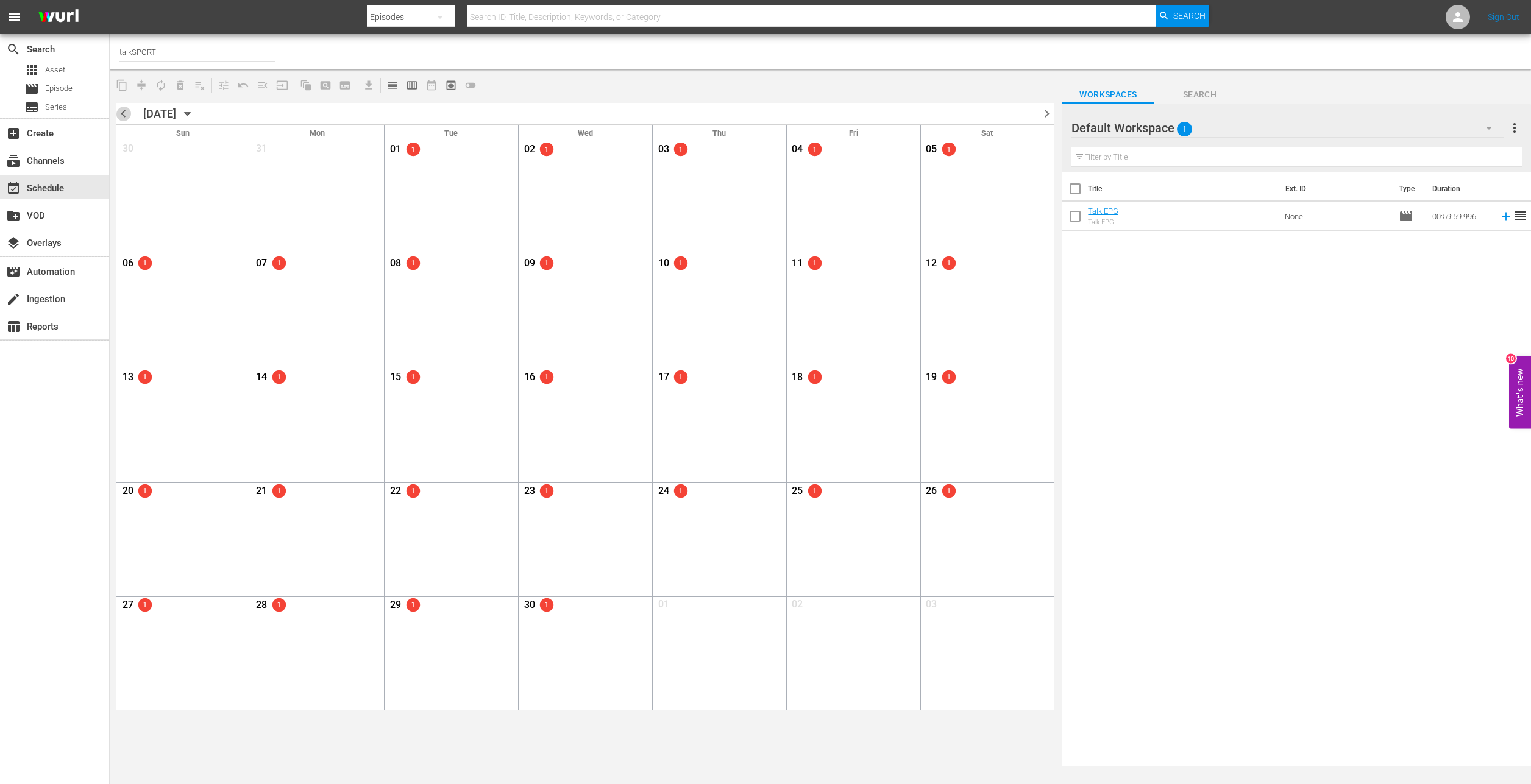
click at [125, 119] on span "chevron_left" at bounding box center [123, 113] width 15 height 15
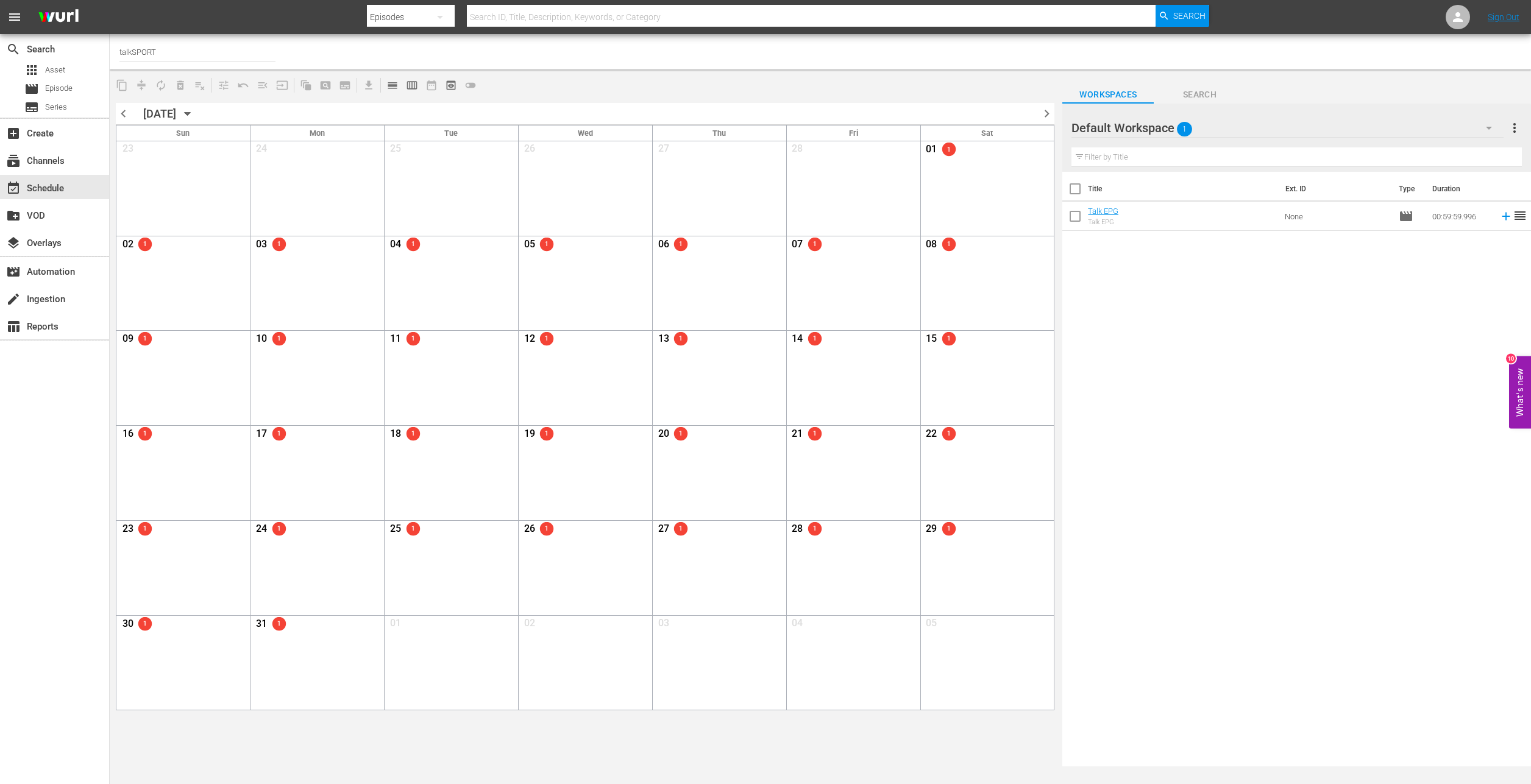
click at [197, 113] on div "[DATE] [DATE]" at bounding box center [171, 113] width 54 height 13
click at [195, 110] on icon "button" at bounding box center [187, 113] width 14 height 14
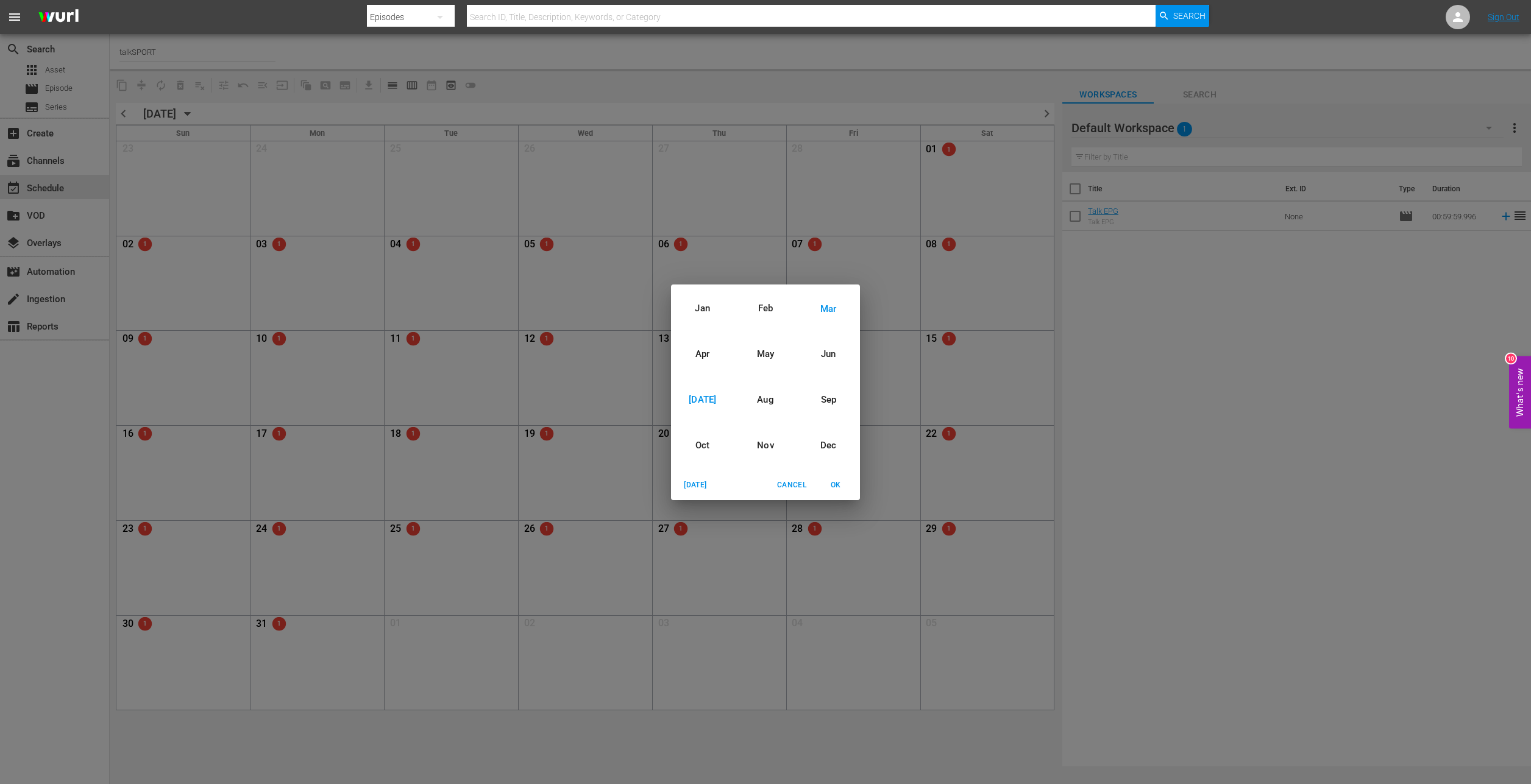
click at [698, 400] on div "[DATE]" at bounding box center [702, 400] width 63 height 45
click at [755, 381] on div "2025" at bounding box center [765, 377] width 189 height 25
click at [838, 487] on span "OK" at bounding box center [836, 486] width 29 height 13
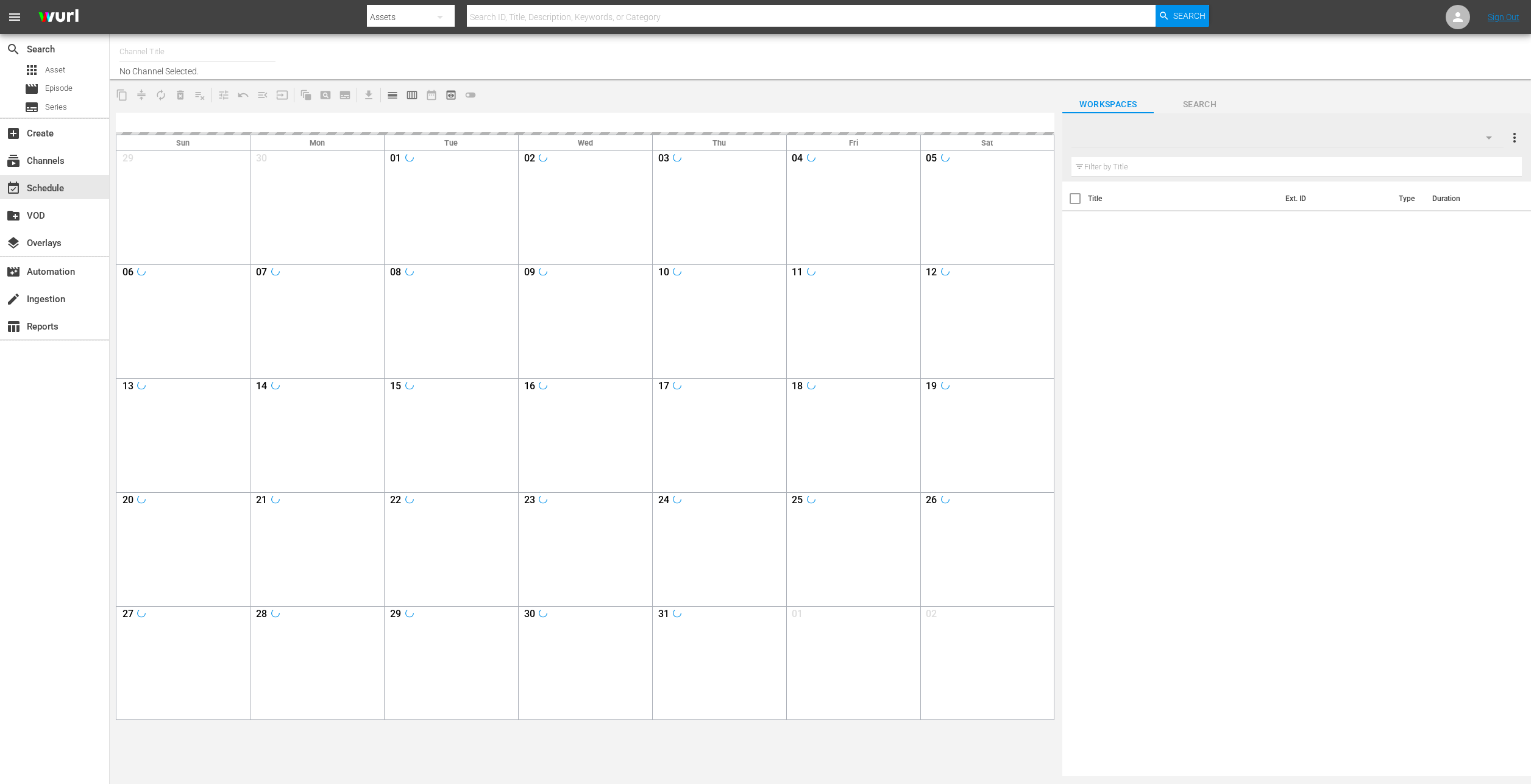
type input "talkSPORT (1979)"
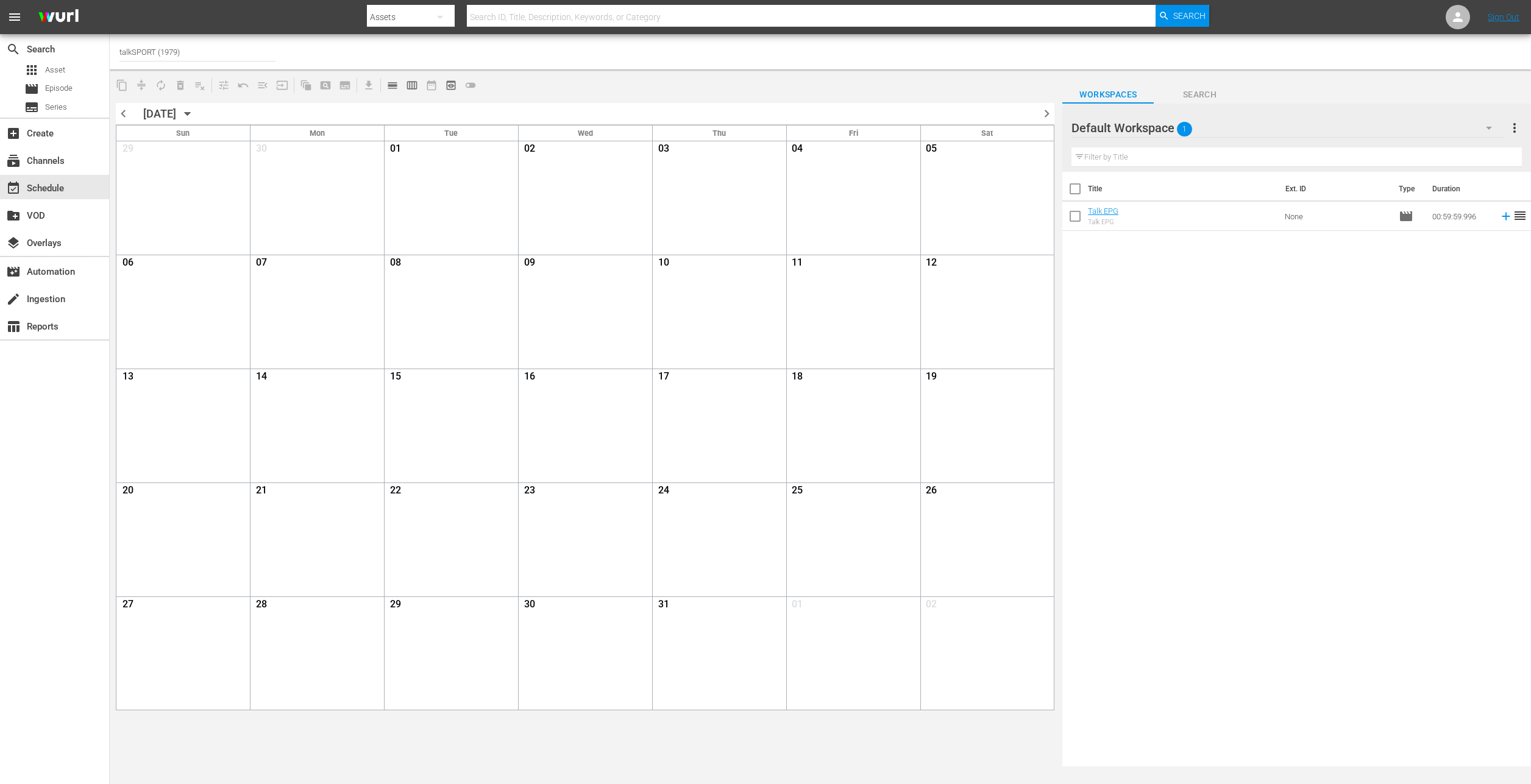
click at [197, 113] on div "JULY 2025 July 2025" at bounding box center [171, 113] width 54 height 13
click at [195, 110] on icon "button" at bounding box center [187, 113] width 14 height 14
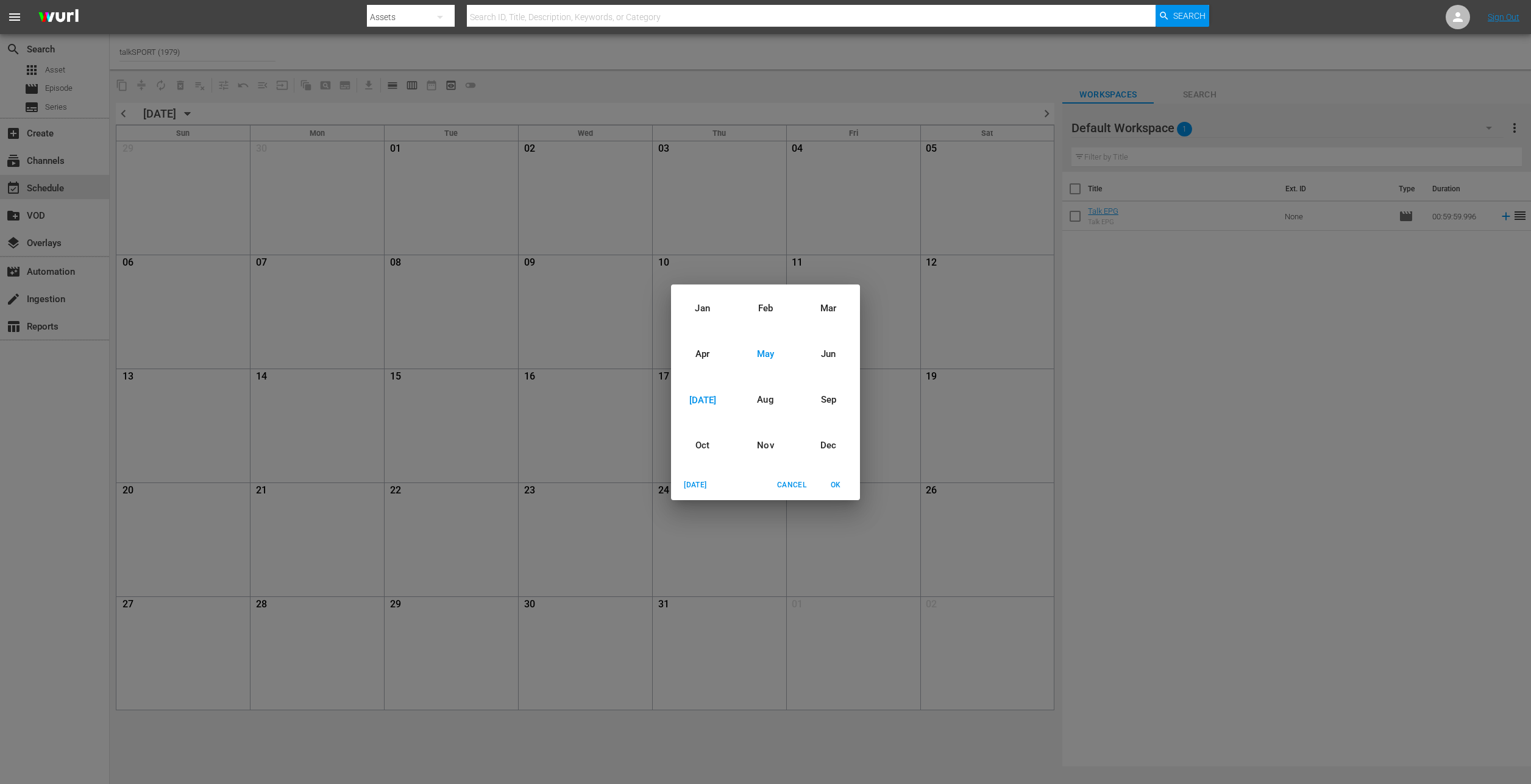
click at [761, 356] on div "May" at bounding box center [765, 354] width 63 height 45
click at [760, 379] on div "2025" at bounding box center [765, 377] width 189 height 25
click at [841, 487] on span "OK" at bounding box center [836, 486] width 29 height 13
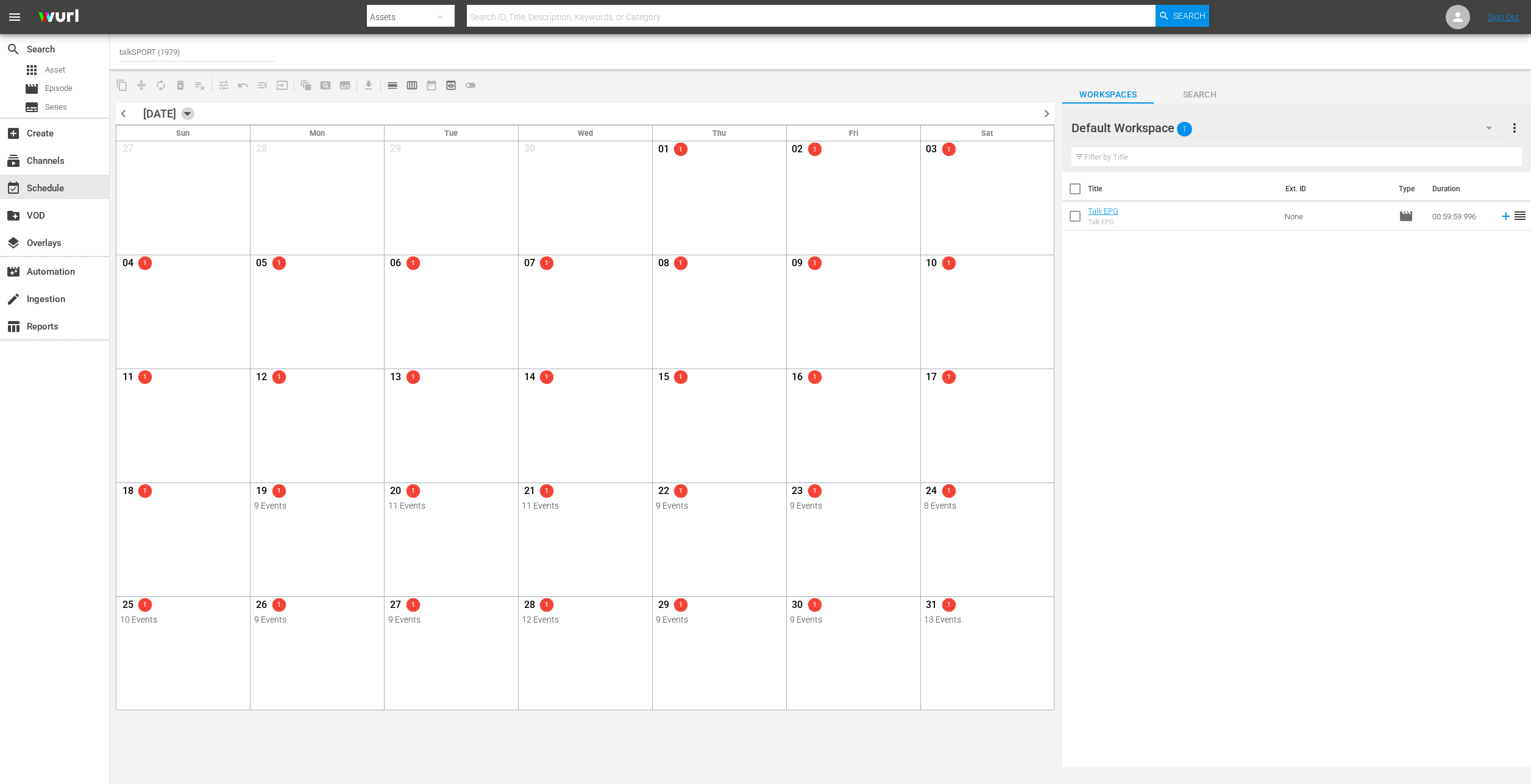
click at [195, 112] on icon "button" at bounding box center [187, 113] width 14 height 14
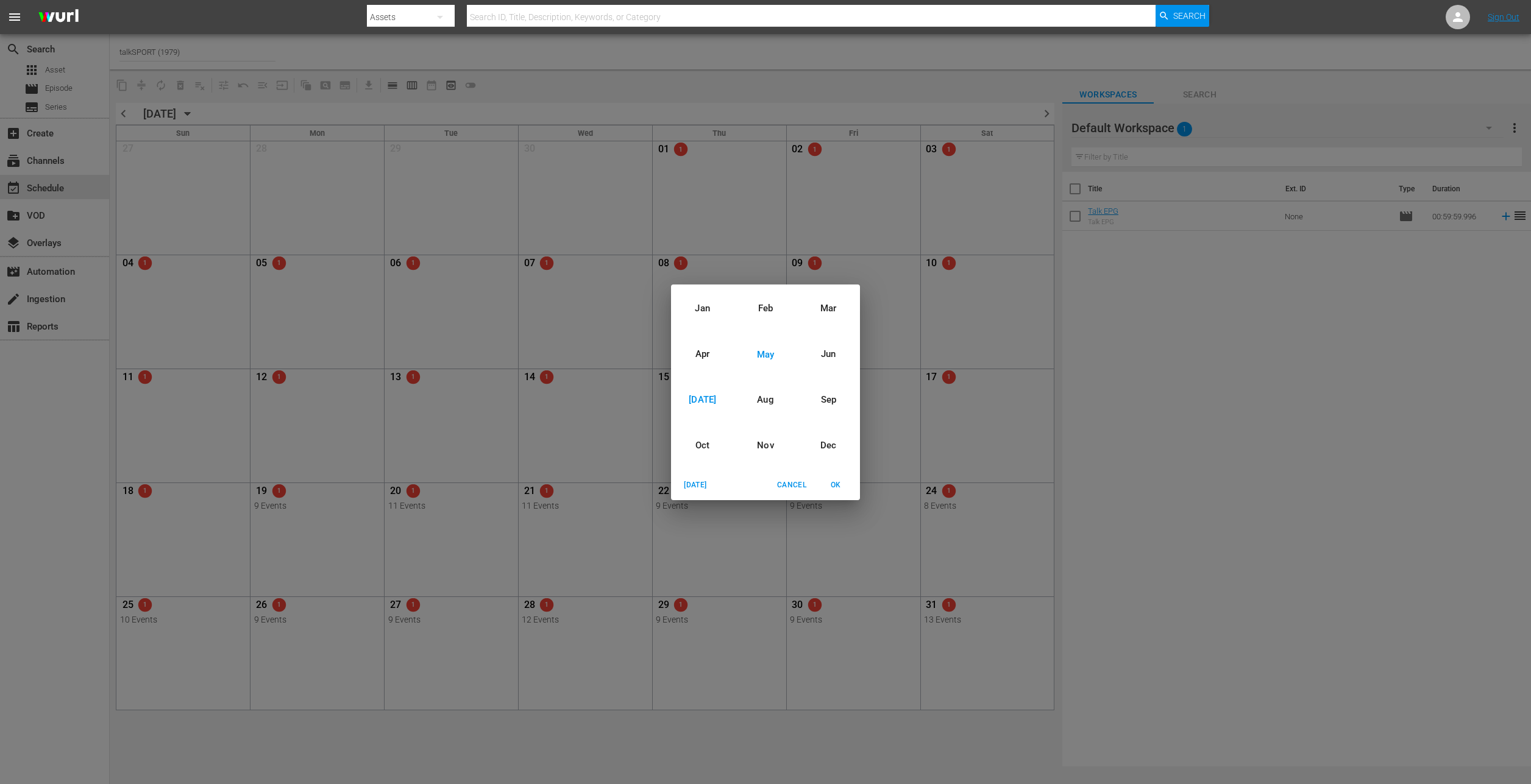
click at [704, 396] on div "[DATE]" at bounding box center [702, 400] width 63 height 45
click at [753, 370] on div "2025" at bounding box center [765, 377] width 189 height 25
click at [839, 482] on span "OK" at bounding box center [836, 486] width 29 height 13
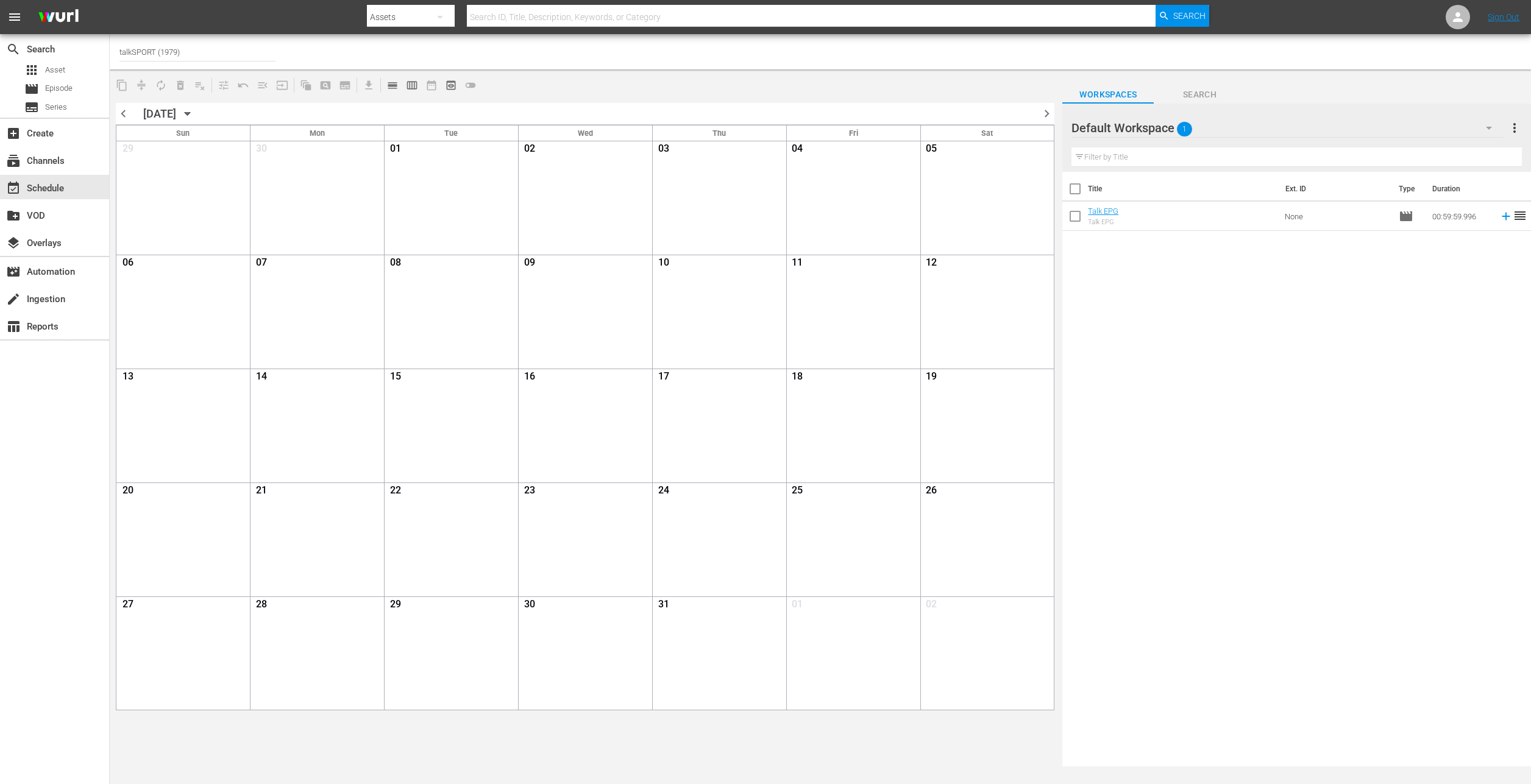
click at [1513, 57] on div at bounding box center [1203, 51] width 637 height 29
click at [42, 165] on div "subscriptions Channels" at bounding box center [34, 159] width 68 height 11
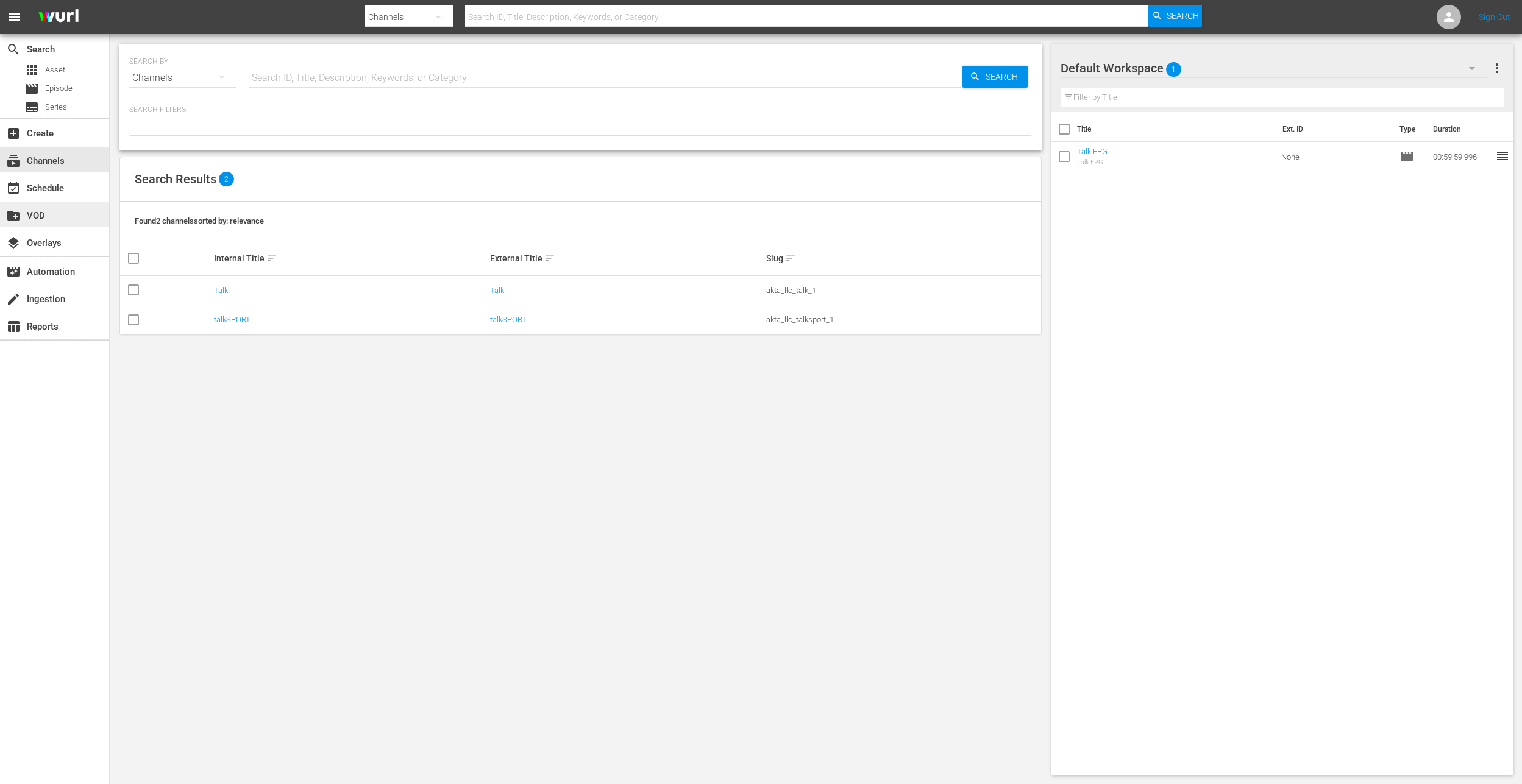
click at [37, 207] on div "create_new_folder VOD" at bounding box center [54, 215] width 109 height 25
